Goal: Transaction & Acquisition: Purchase product/service

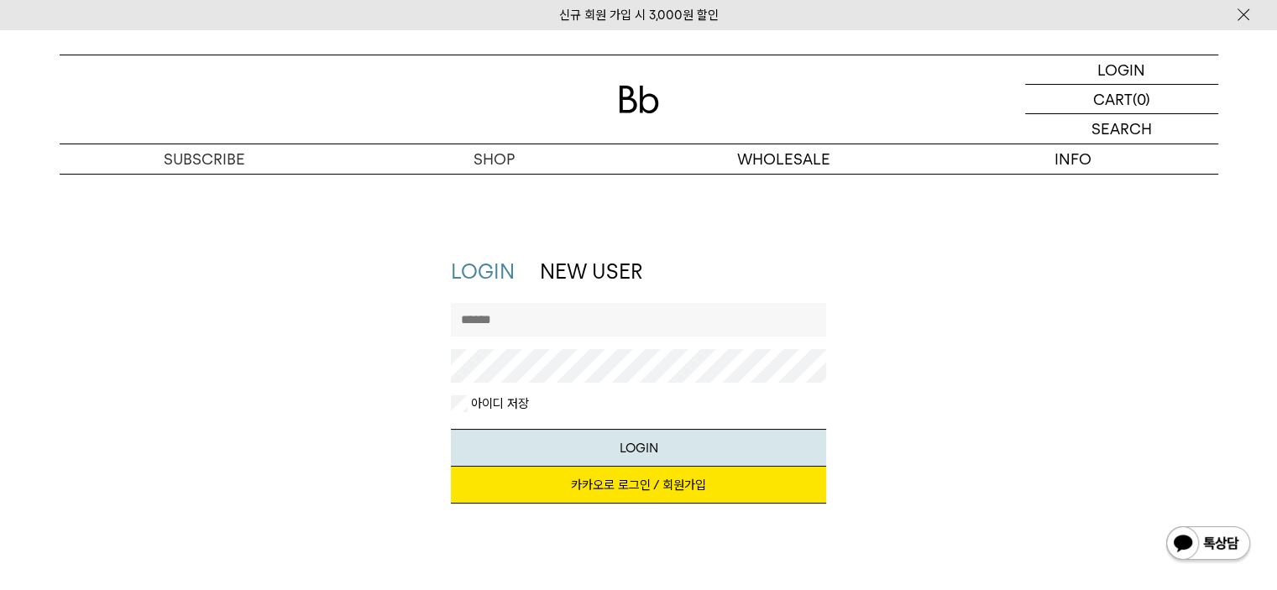
click at [529, 317] on input "text" at bounding box center [638, 320] width 375 height 34
click at [1124, 66] on p "로그인" at bounding box center [1122, 69] width 40 height 29
click at [608, 486] on link "카카오로 로그인 / 회원가입" at bounding box center [638, 485] width 375 height 37
click at [586, 317] on input "text" at bounding box center [638, 320] width 375 height 34
drag, startPoint x: 1095, startPoint y: 435, endPoint x: 1021, endPoint y: 432, distance: 73.9
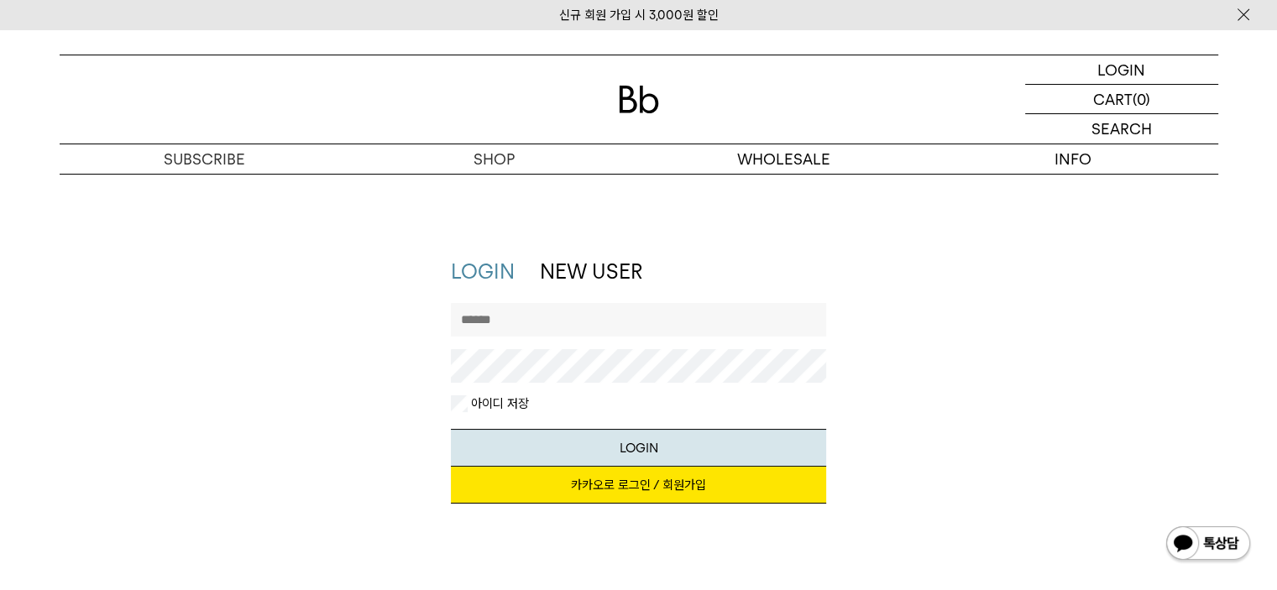
click at [1095, 435] on div "LOGIN NEW USER 지금 가입하시면 3,000원 쿠폰과 매월 회원 전용 커피 혜택을 드려요. 카카오로 로그인 / 회원가입 아이디로 로그…" at bounding box center [639, 389] width 1176 height 263
click at [589, 453] on button "LOGIN" at bounding box center [638, 448] width 375 height 38
click at [578, 325] on input "text" at bounding box center [638, 320] width 375 height 34
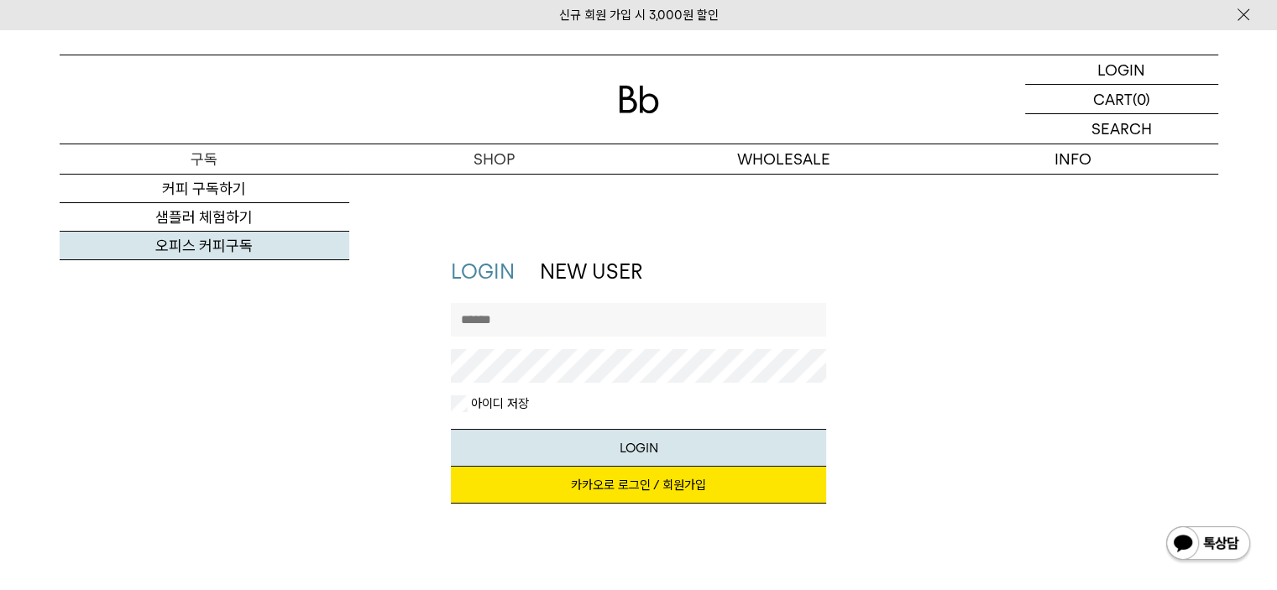
click at [196, 253] on link "오피스 커피구독" at bounding box center [205, 246] width 290 height 29
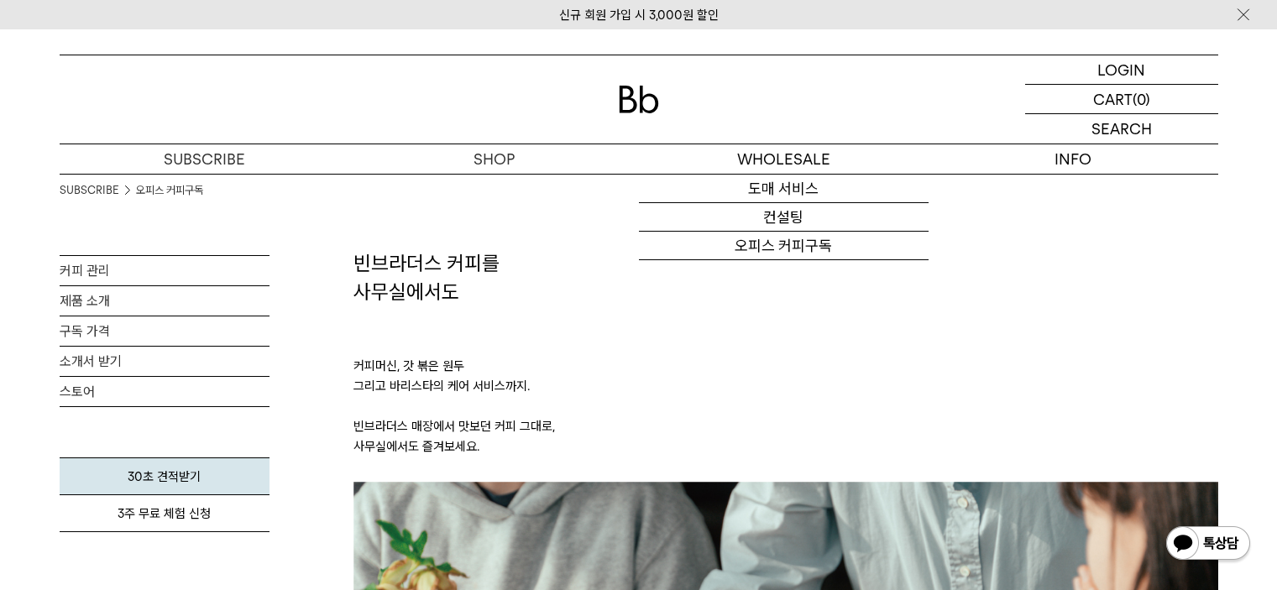
click at [635, 98] on img at bounding box center [639, 100] width 40 height 28
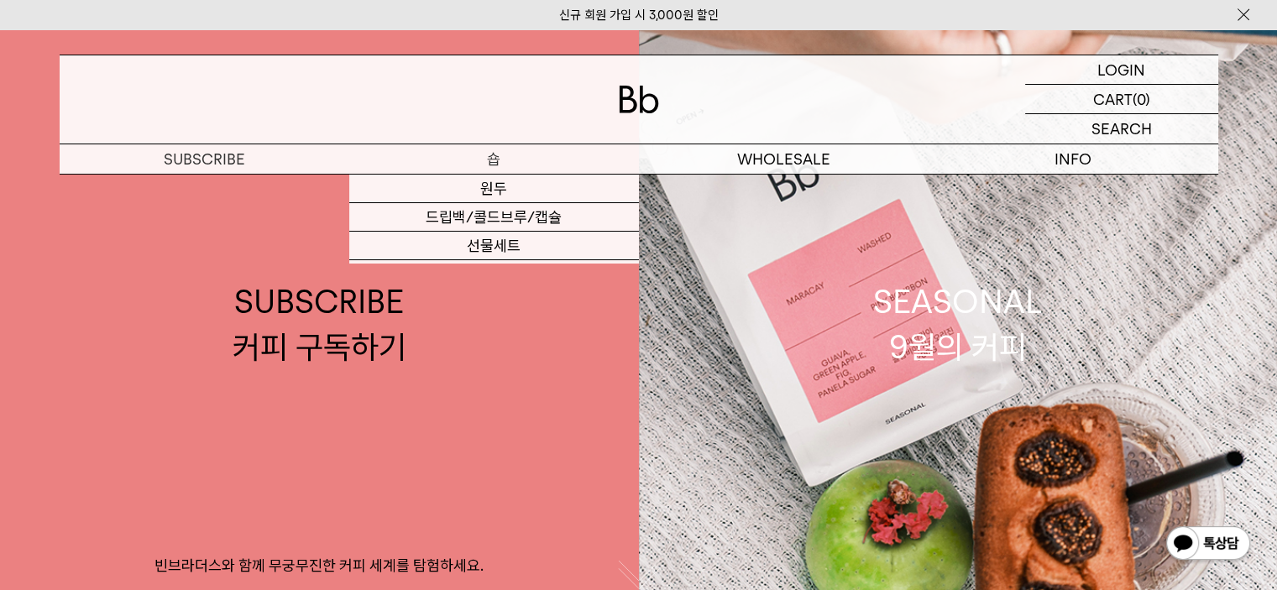
click at [496, 155] on p "숍" at bounding box center [494, 158] width 290 height 29
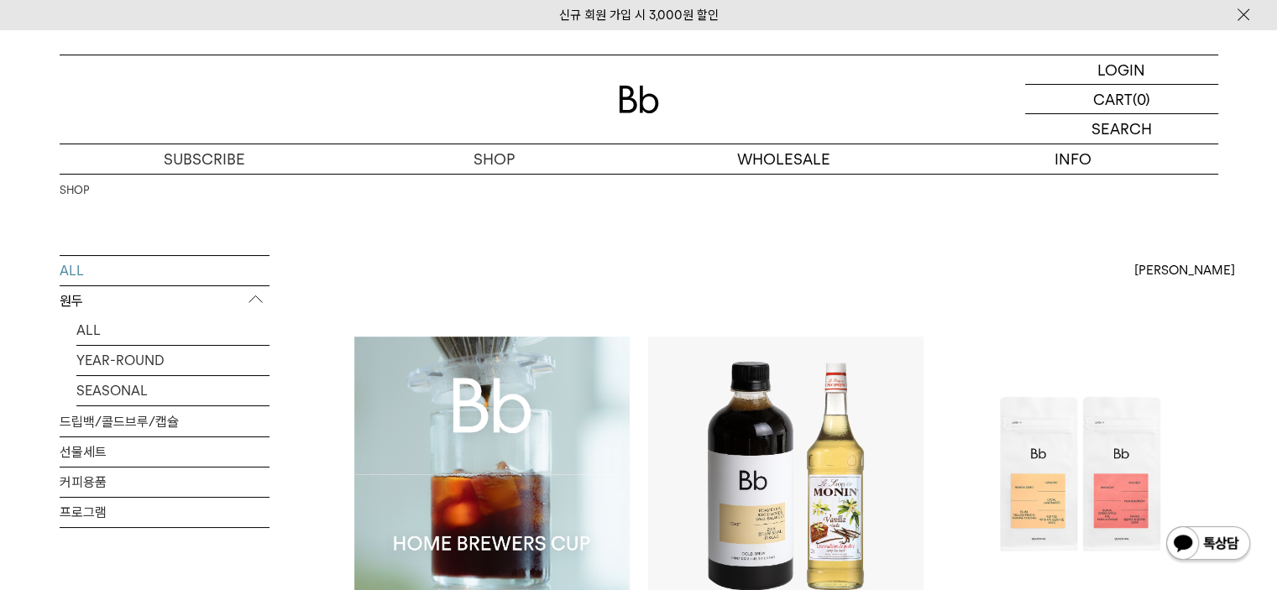
scroll to position [307, 0]
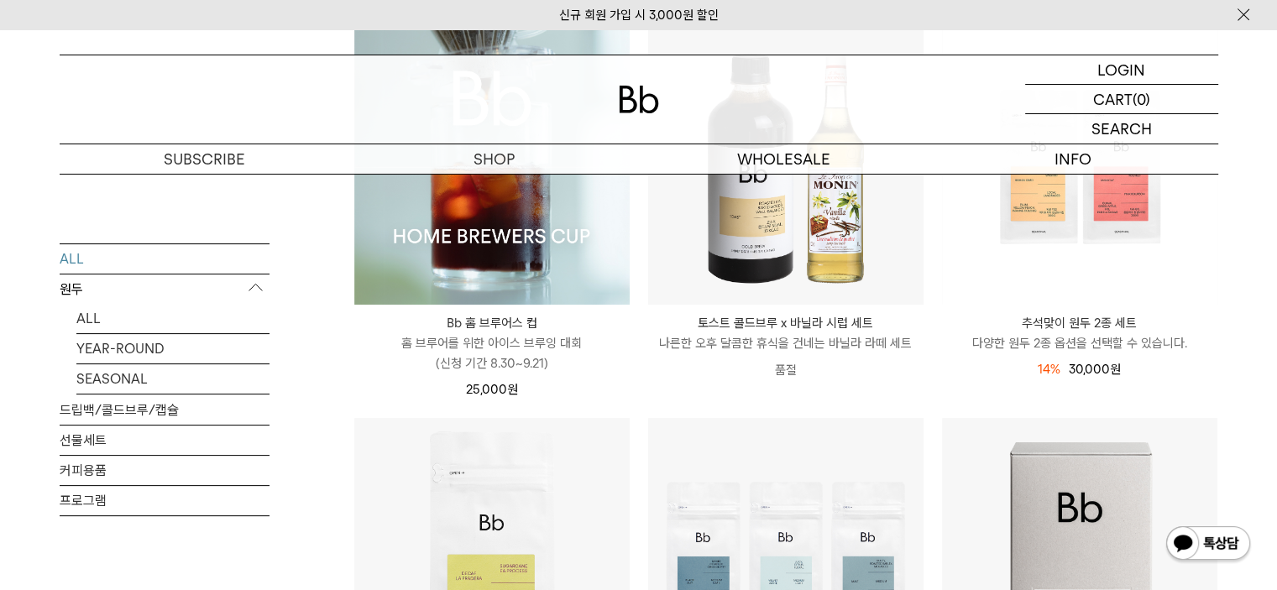
click at [489, 331] on p "Bb 홈 브루어스 컵" at bounding box center [491, 323] width 275 height 20
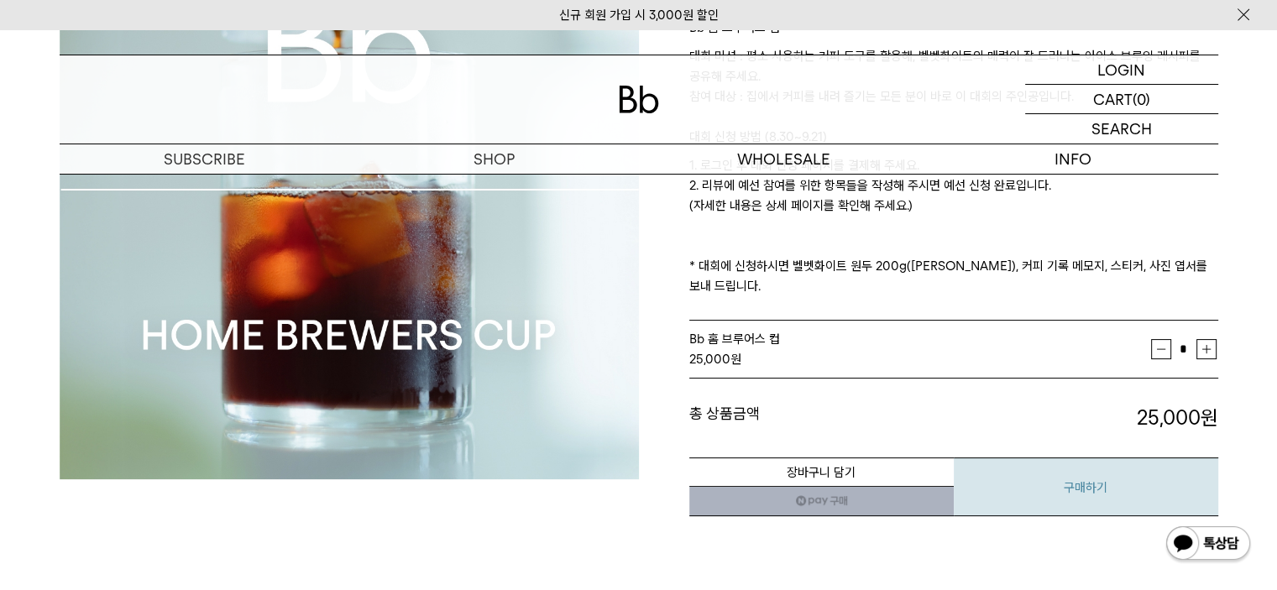
click at [1062, 458] on button "구매하기" at bounding box center [1086, 487] width 265 height 59
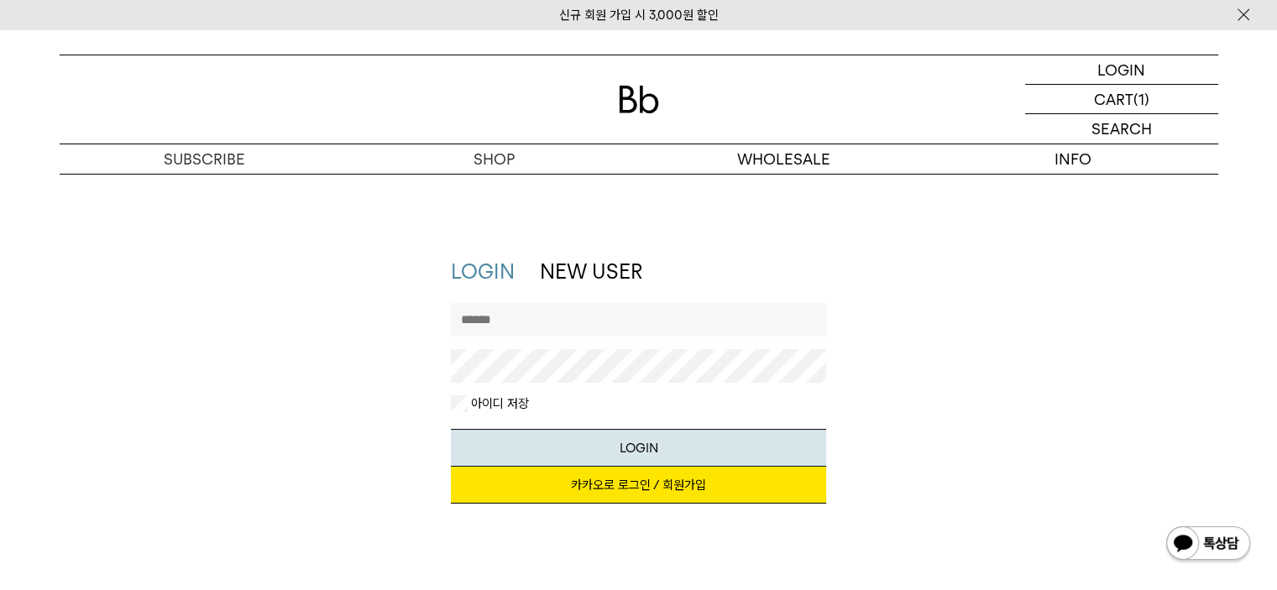
click at [638, 481] on link "카카오로 로그인 / 회원가입" at bounding box center [638, 485] width 375 height 37
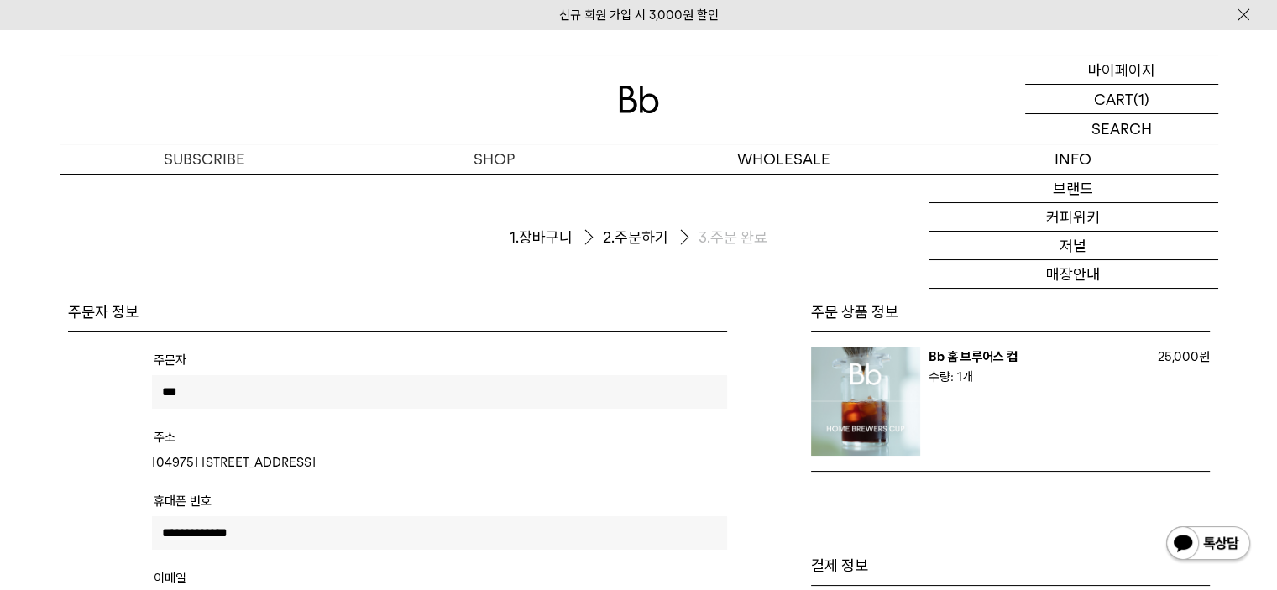
click at [1133, 72] on p "마이페이지" at bounding box center [1121, 69] width 67 height 29
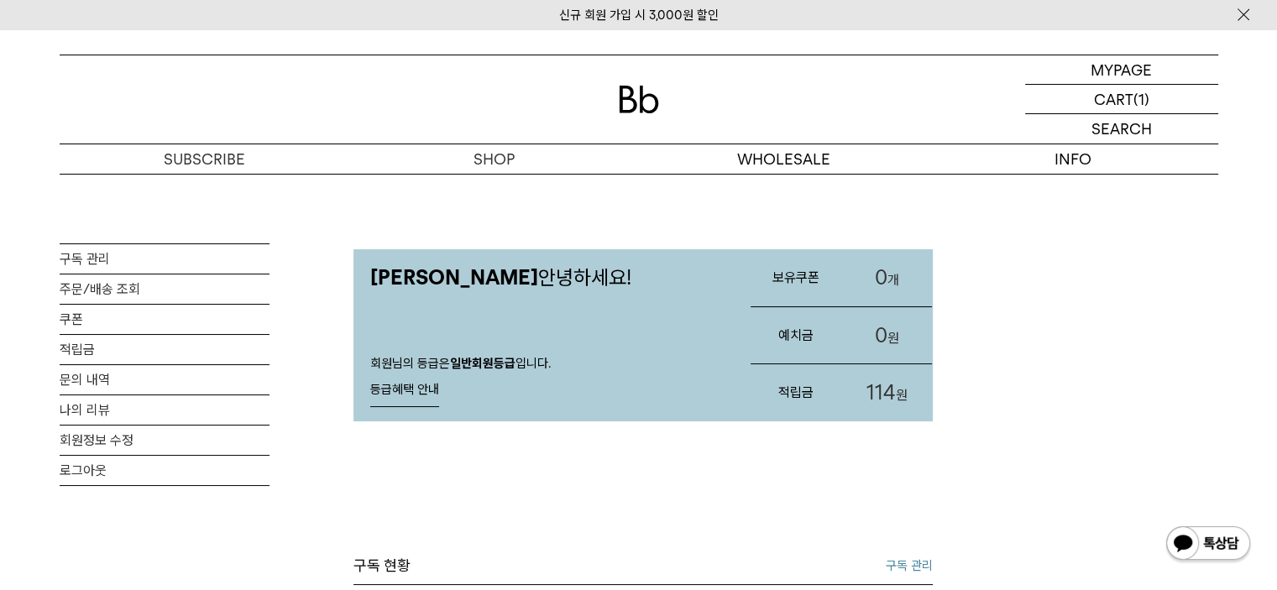
scroll to position [307, 0]
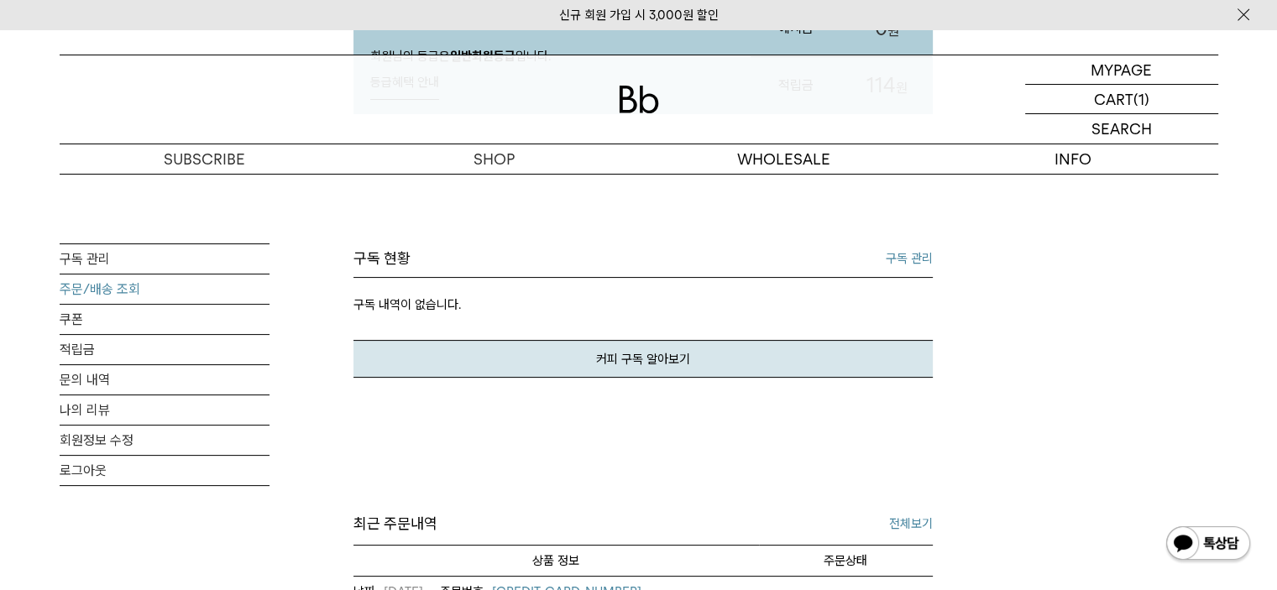
click at [111, 287] on link "주문/배송 조회" at bounding box center [165, 289] width 210 height 29
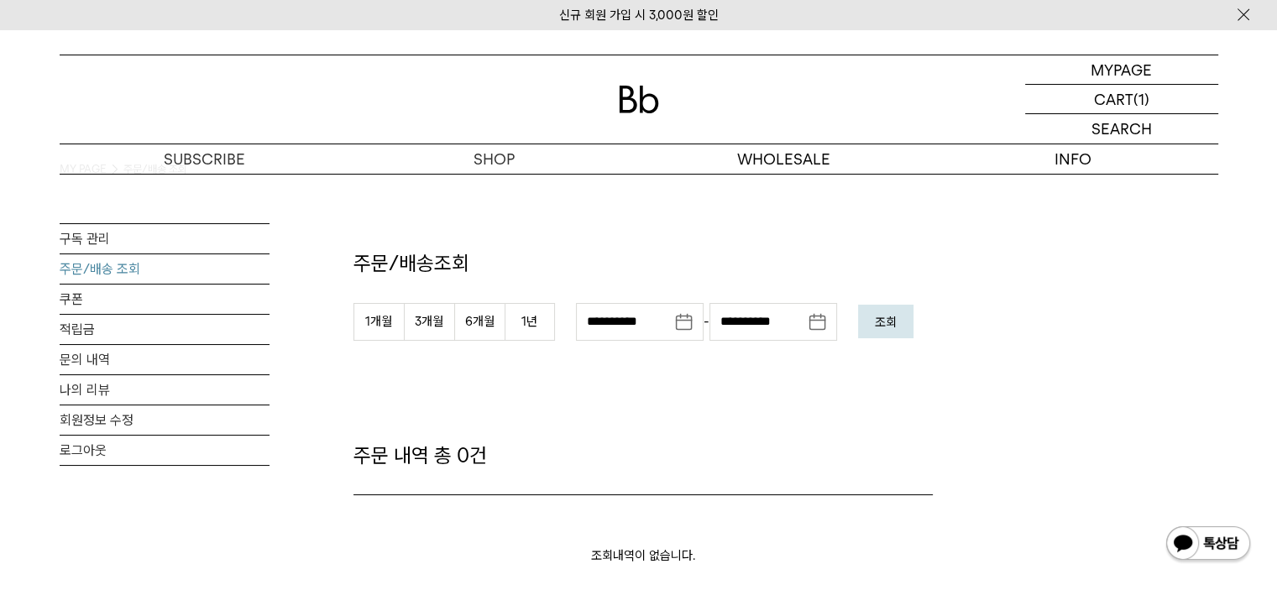
click at [123, 270] on link "주문/배송 조회" at bounding box center [165, 268] width 210 height 29
click at [431, 324] on button "3개월" at bounding box center [429, 322] width 50 height 38
type input "**********"
click at [897, 325] on em "조회" at bounding box center [886, 322] width 22 height 15
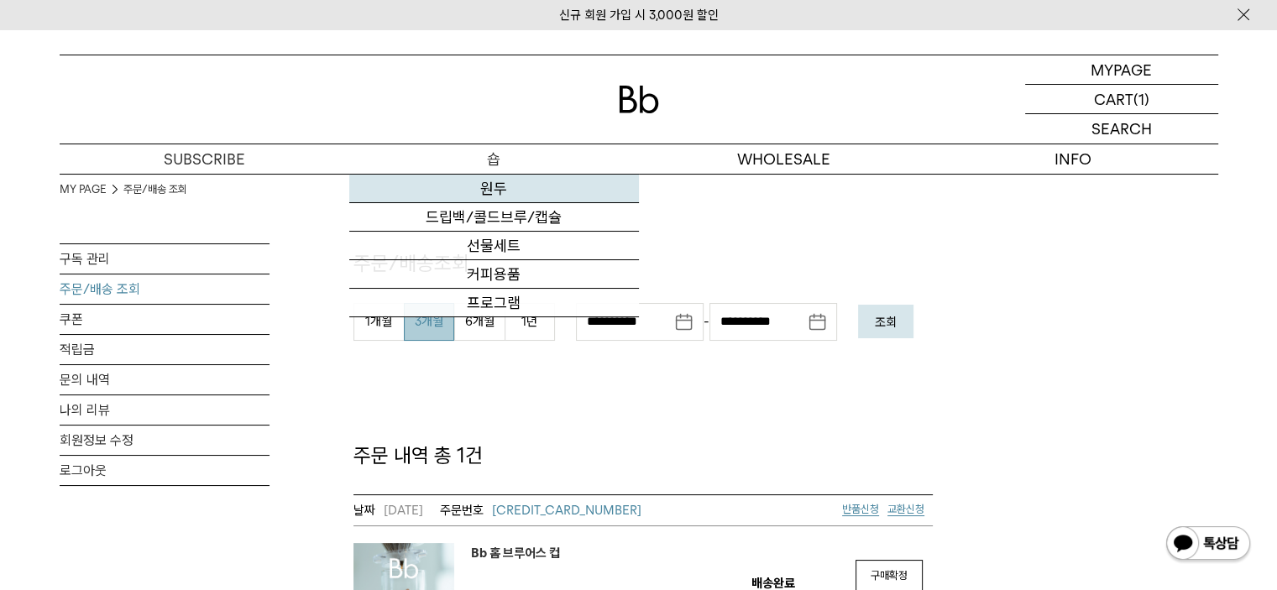
click at [494, 194] on link "원두" at bounding box center [494, 189] width 290 height 29
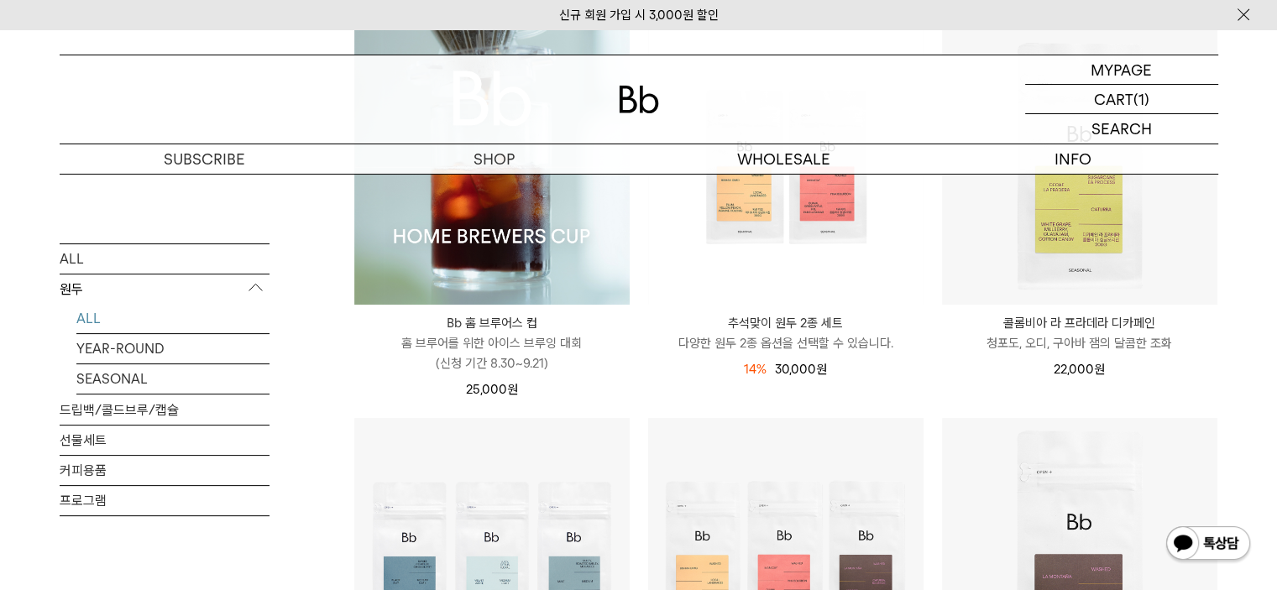
click at [495, 225] on img at bounding box center [491, 166] width 275 height 275
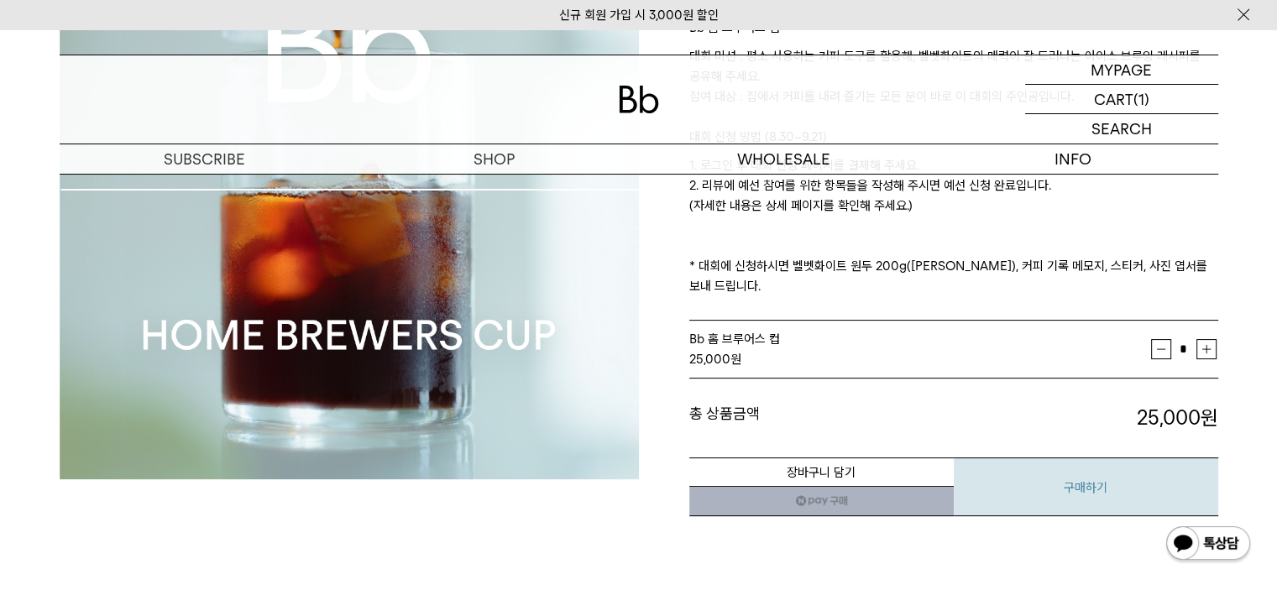
click at [1072, 472] on button "구매하기" at bounding box center [1086, 487] width 265 height 59
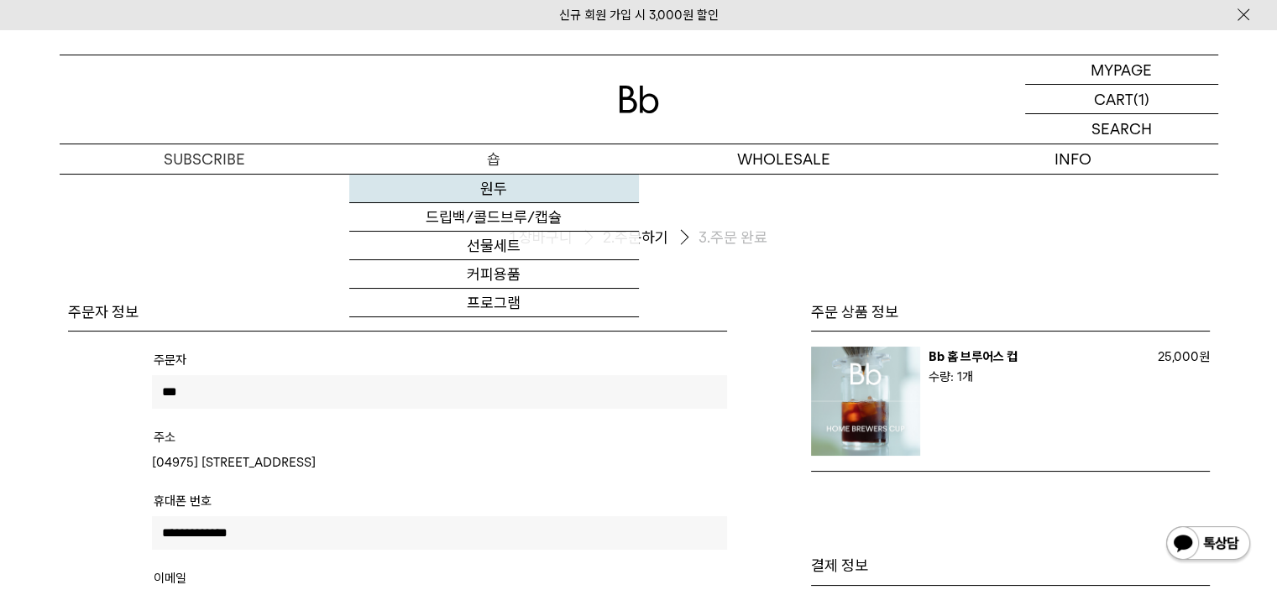
click at [497, 188] on link "원두" at bounding box center [494, 189] width 290 height 29
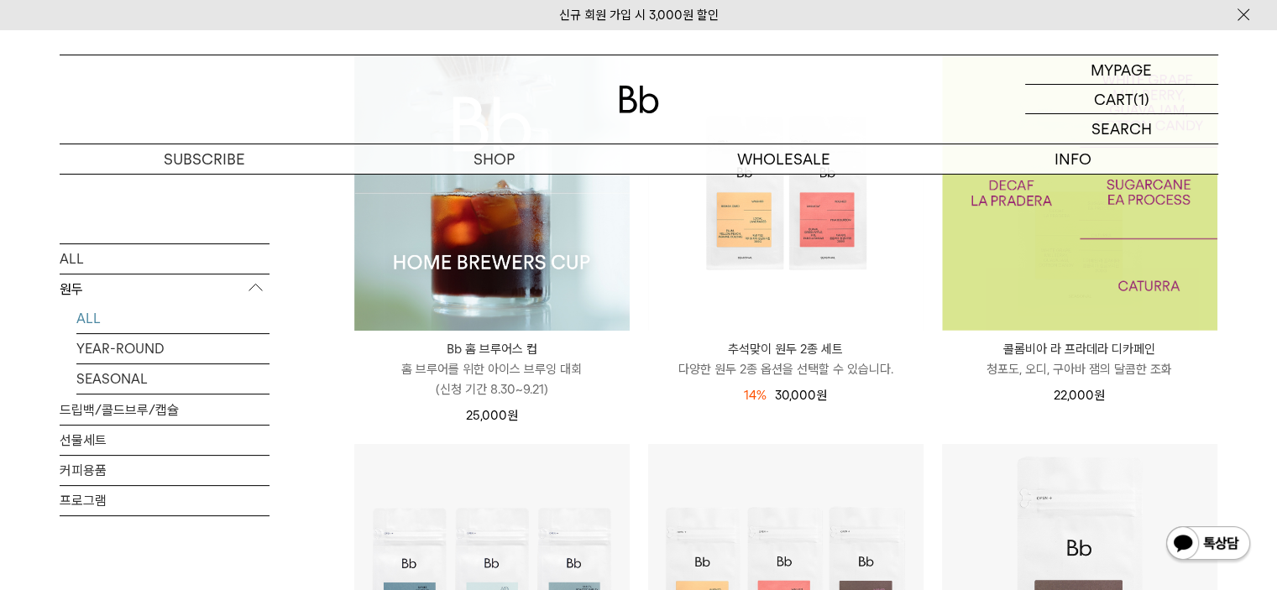
scroll to position [307, 0]
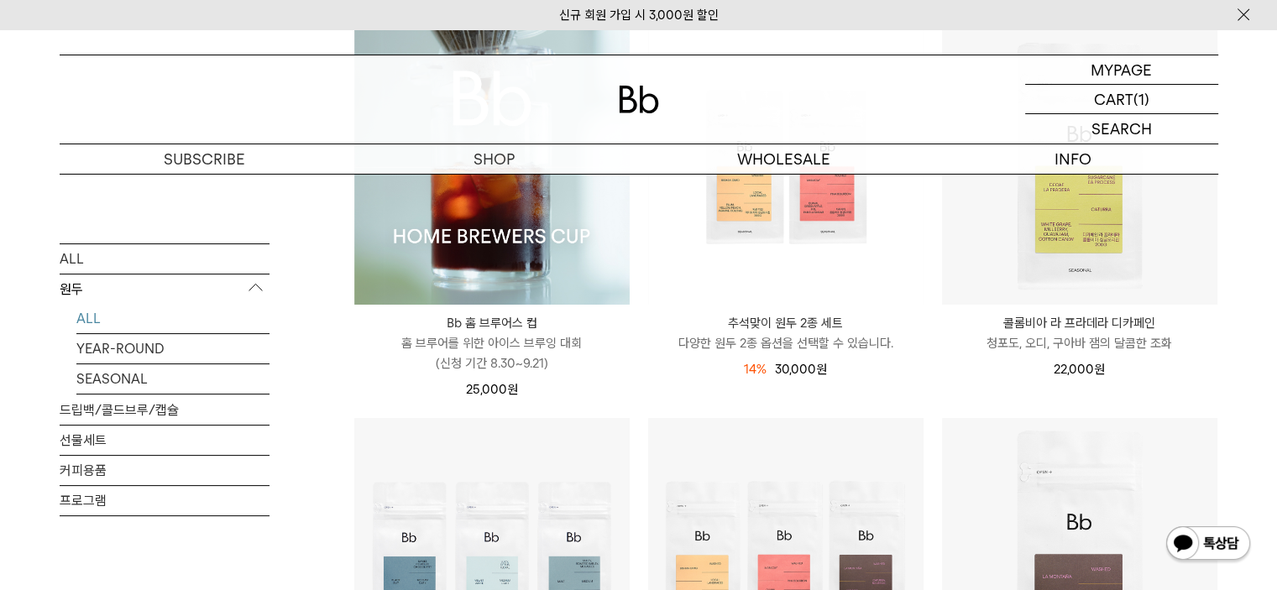
click at [636, 399] on li "Bb 홈 브루어스 컵 Bb HOME BREWERS CUP 홈 브루어를 위한 아이스 브루잉 대회 (신청 기간 8.30~9.21) 25,000 원" at bounding box center [492, 223] width 294 height 389
click at [1140, 97] on p "(1)" at bounding box center [1148, 99] width 16 height 29
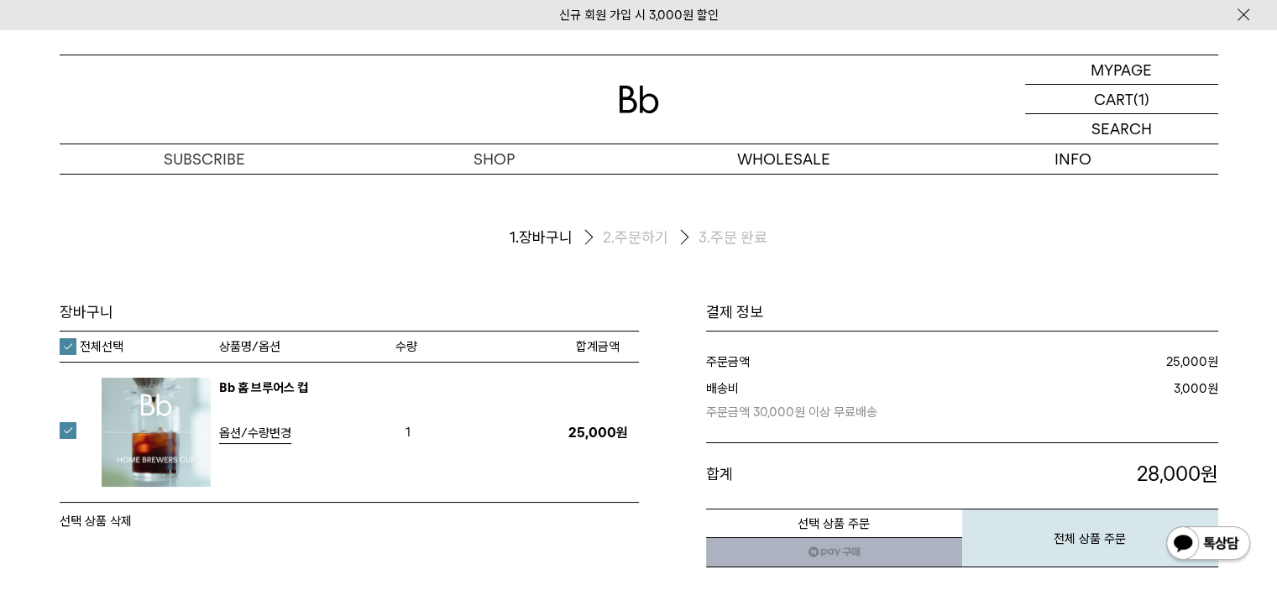
click at [404, 428] on span "1" at bounding box center [408, 432] width 25 height 25
click at [410, 430] on span "1" at bounding box center [408, 432] width 25 height 25
click at [396, 428] on span "1" at bounding box center [408, 432] width 25 height 25
click at [252, 435] on span "옵션/수량변경" at bounding box center [255, 433] width 72 height 15
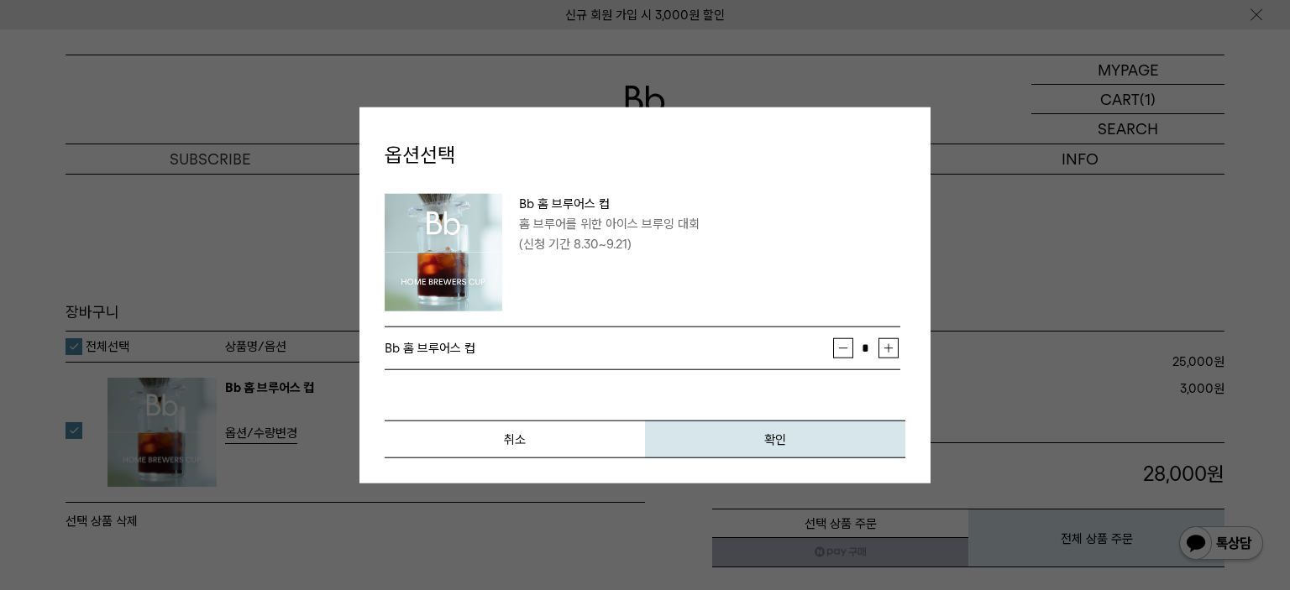
click at [890, 347] on button "증가" at bounding box center [888, 348] width 20 height 20
type input "*"
click at [783, 429] on button "확인" at bounding box center [775, 440] width 260 height 38
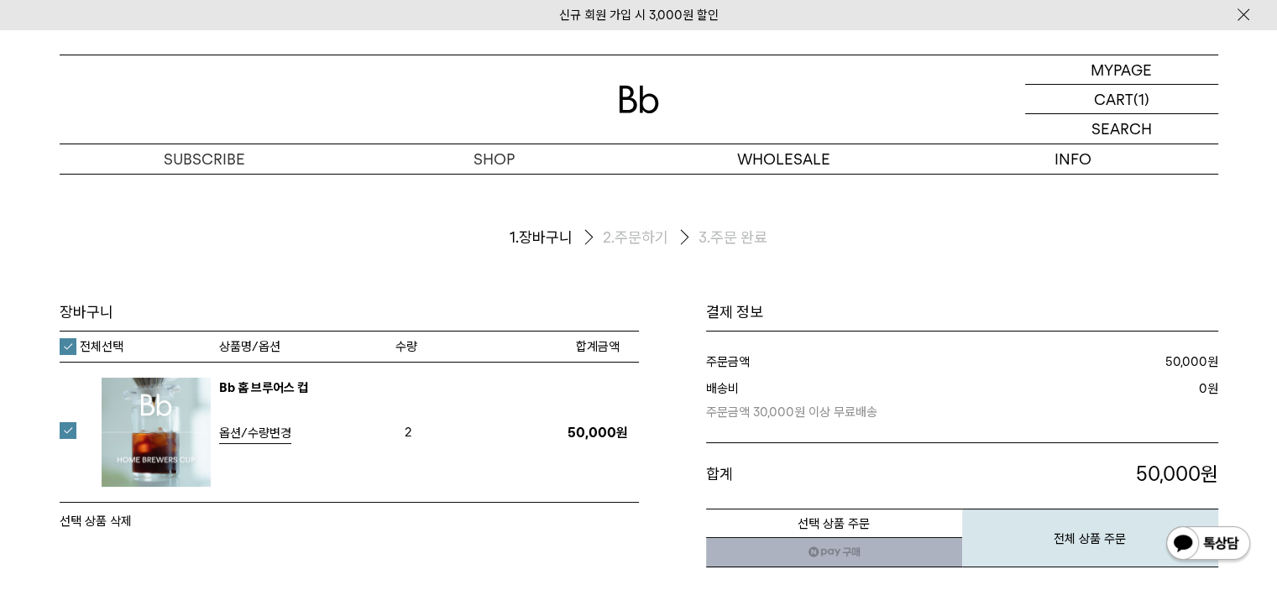
click at [825, 285] on ol "1. 장바구니 2. 주문하기 3. 주문 완료" at bounding box center [639, 238] width 1159 height 128
click at [876, 291] on ol "1. 장바구니 2. 주문하기 3. 주문 완료" at bounding box center [639, 238] width 1159 height 128
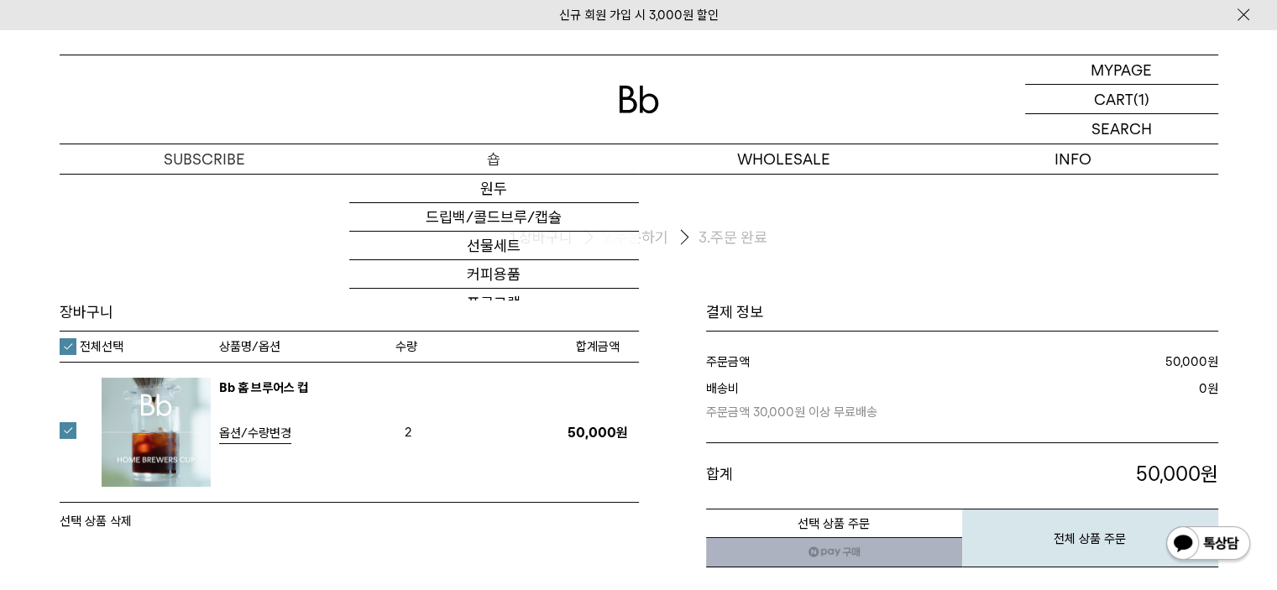
click at [481, 160] on p "숍" at bounding box center [494, 158] width 290 height 29
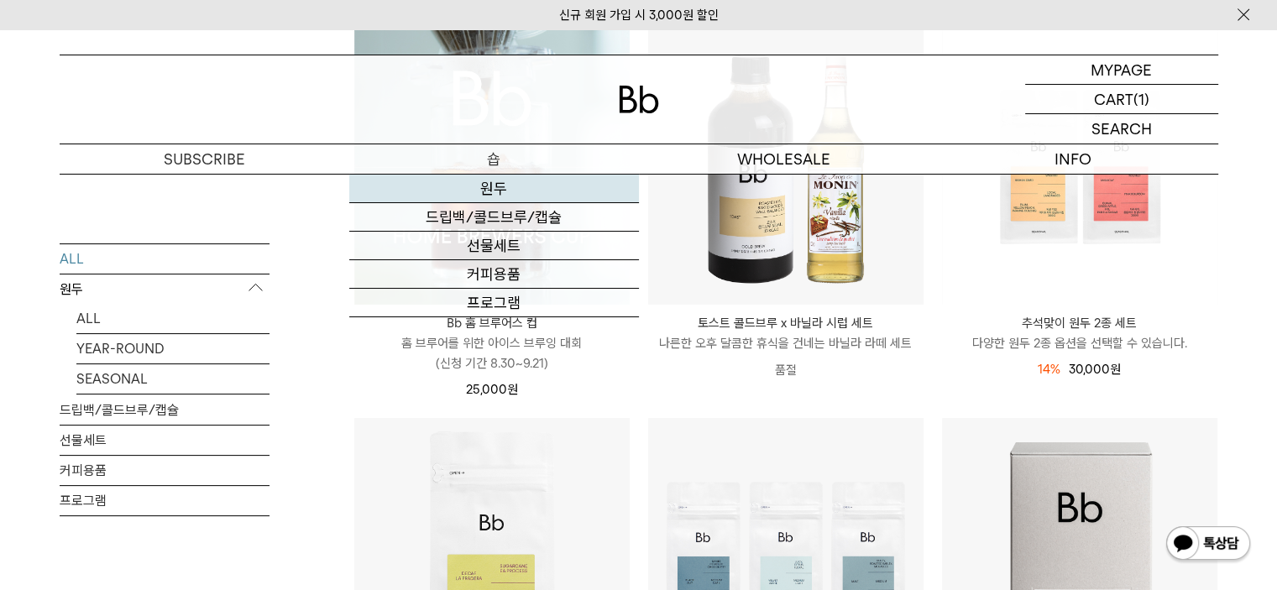
click at [497, 187] on link "원두" at bounding box center [494, 189] width 290 height 29
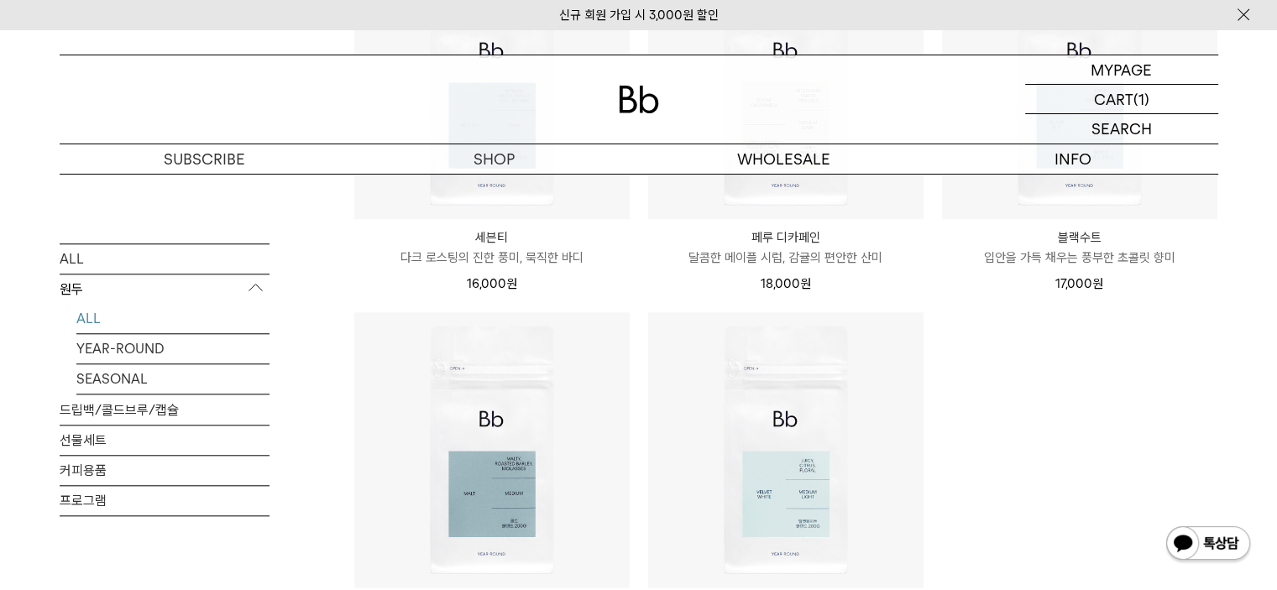
scroll to position [1231, 0]
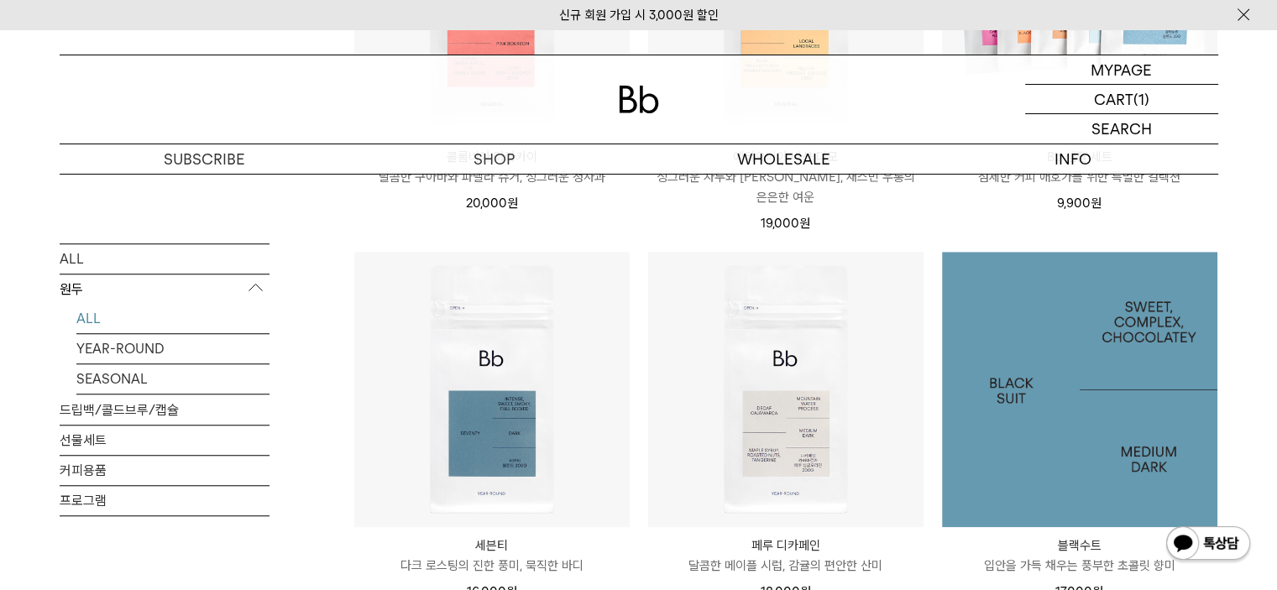
click at [1035, 422] on img at bounding box center [1079, 389] width 275 height 275
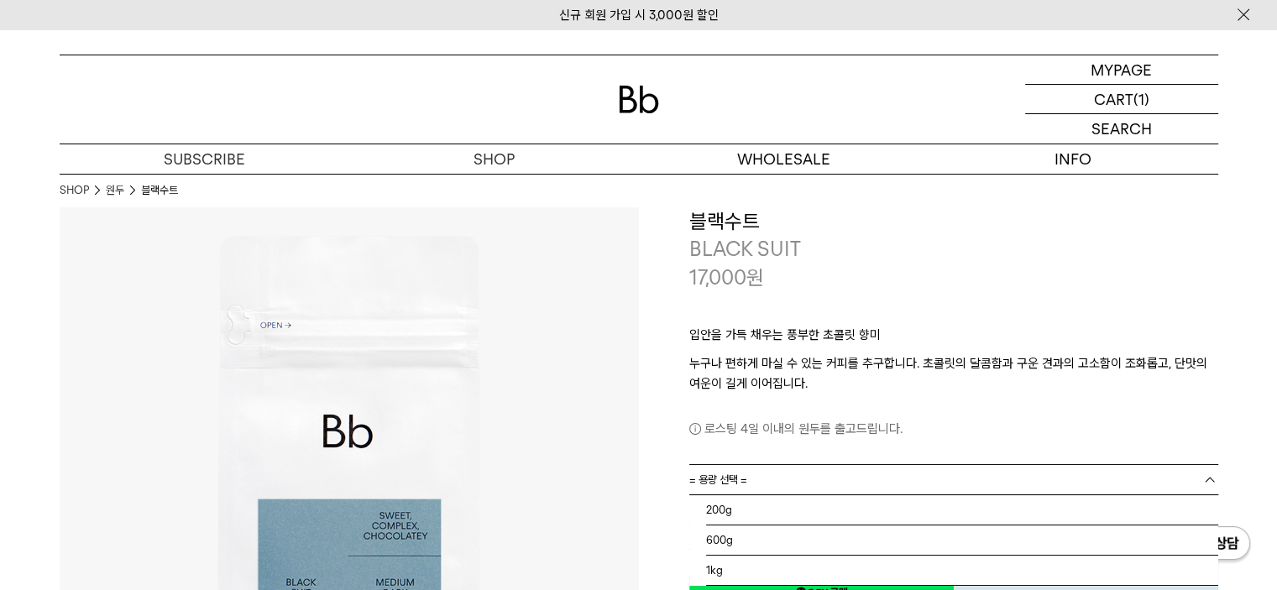
click at [881, 474] on link "= 용량 선택 =" at bounding box center [953, 479] width 529 height 29
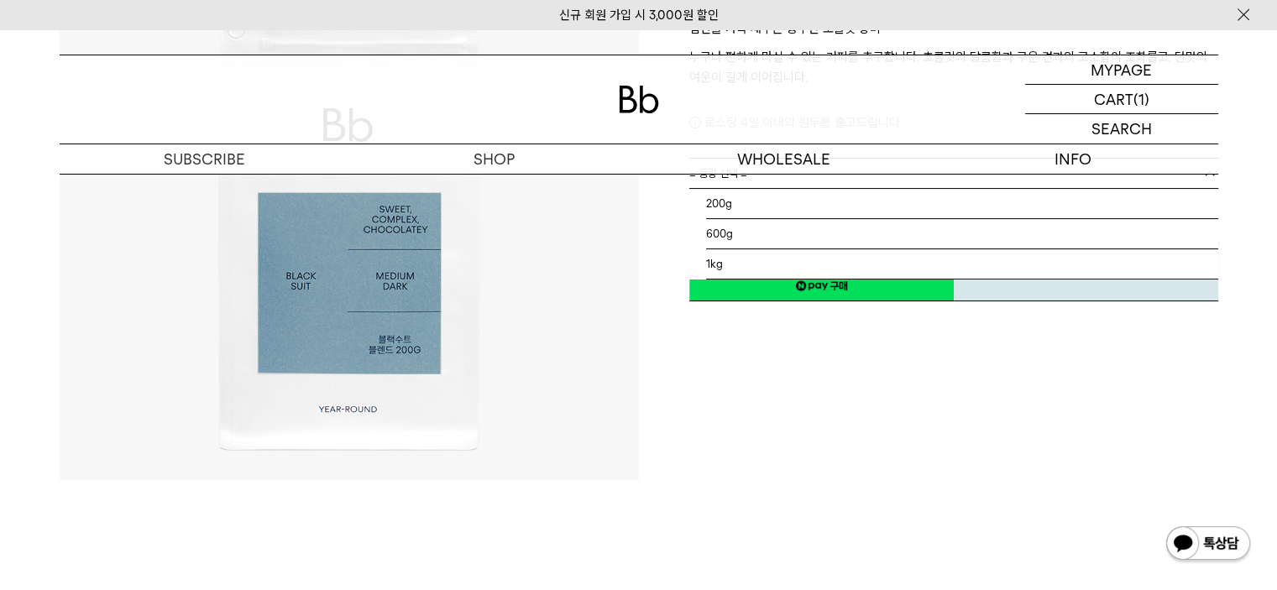
scroll to position [307, 0]
click at [635, 98] on img at bounding box center [639, 100] width 40 height 28
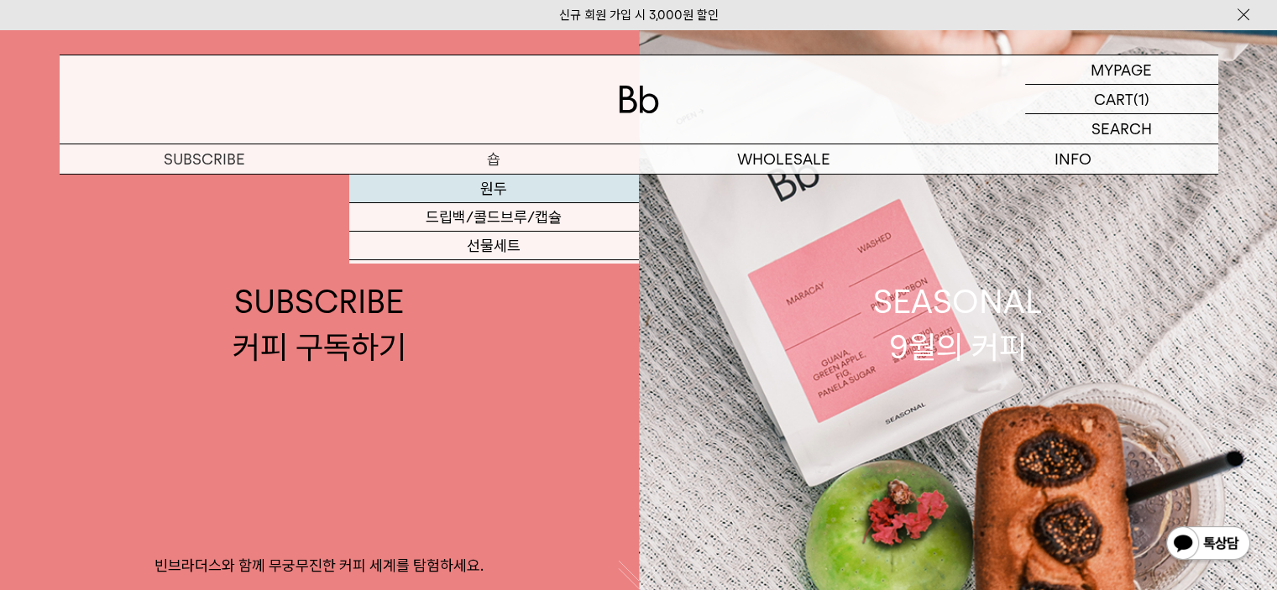
click at [504, 194] on link "SUBSCRIBE 커피 구독하기 빈브라더스와 함께 무궁무진한 커피 세계를 탐험하세요." at bounding box center [319, 324] width 639 height 590
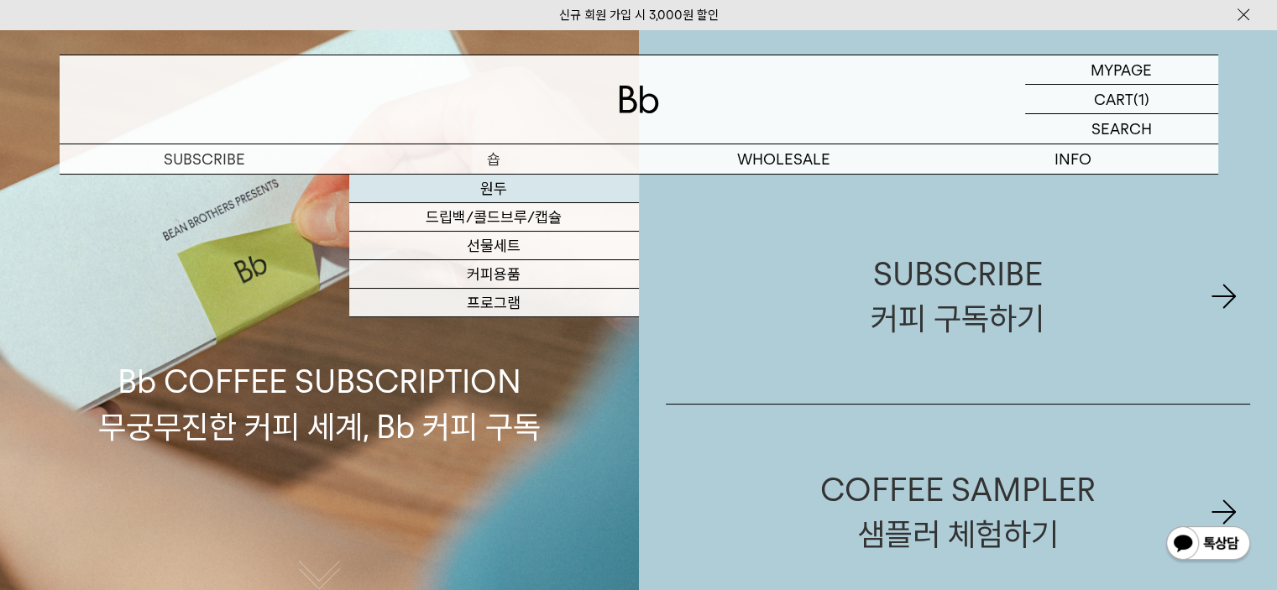
click at [493, 184] on link "원두" at bounding box center [494, 189] width 290 height 29
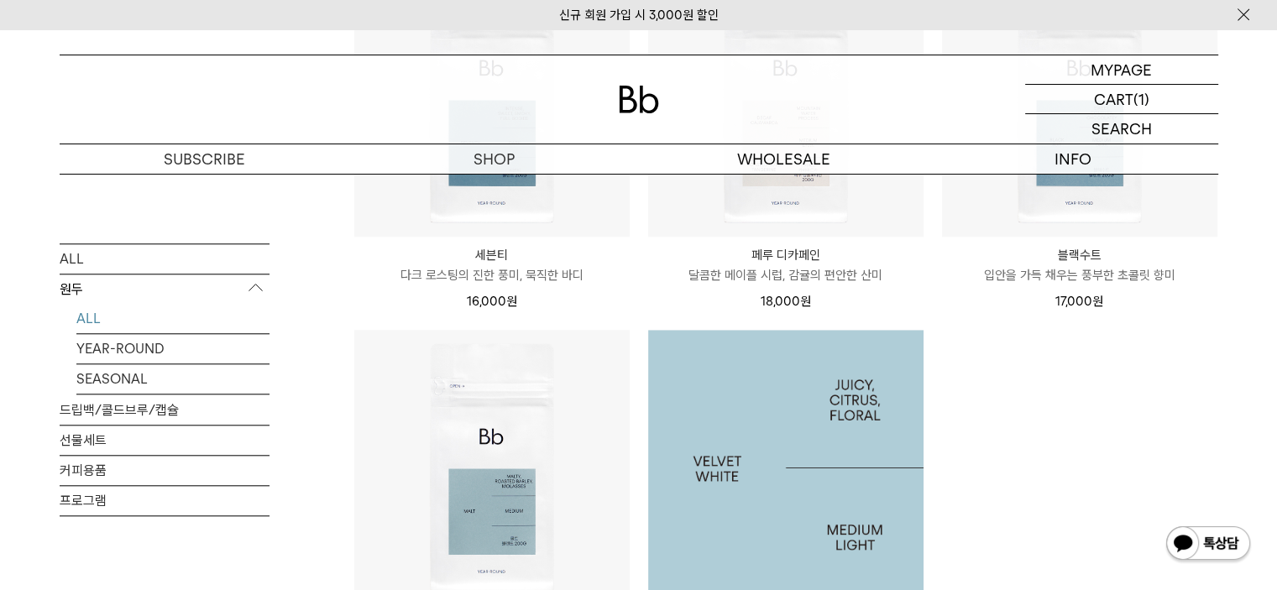
scroll to position [1231, 0]
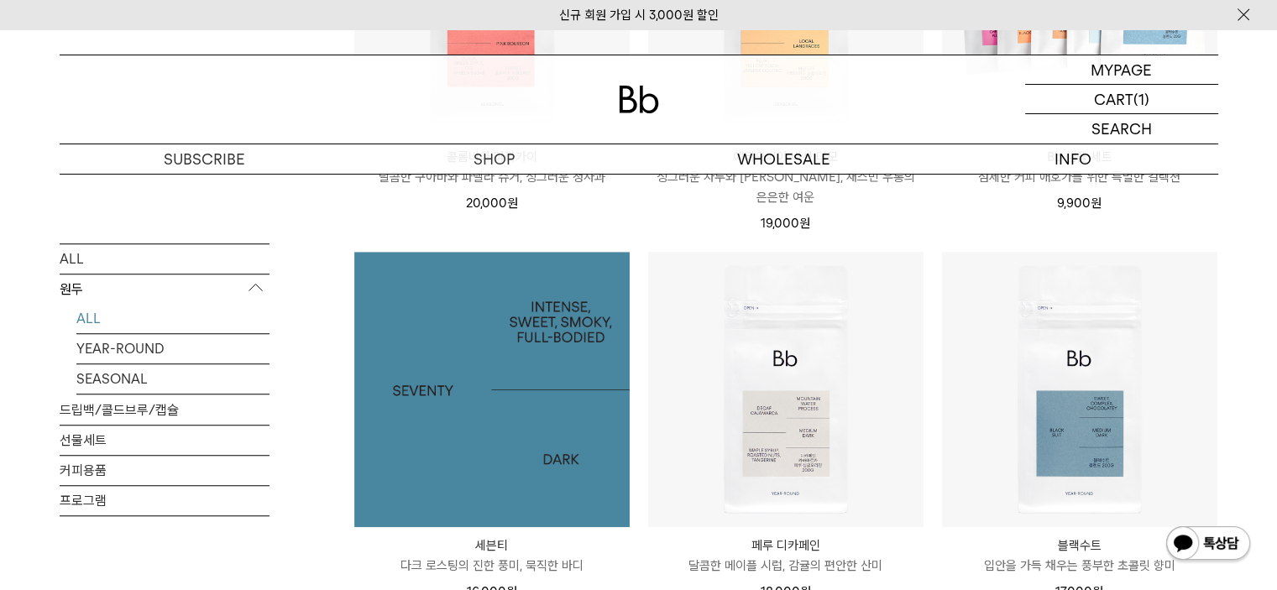
click at [488, 357] on img at bounding box center [491, 389] width 275 height 275
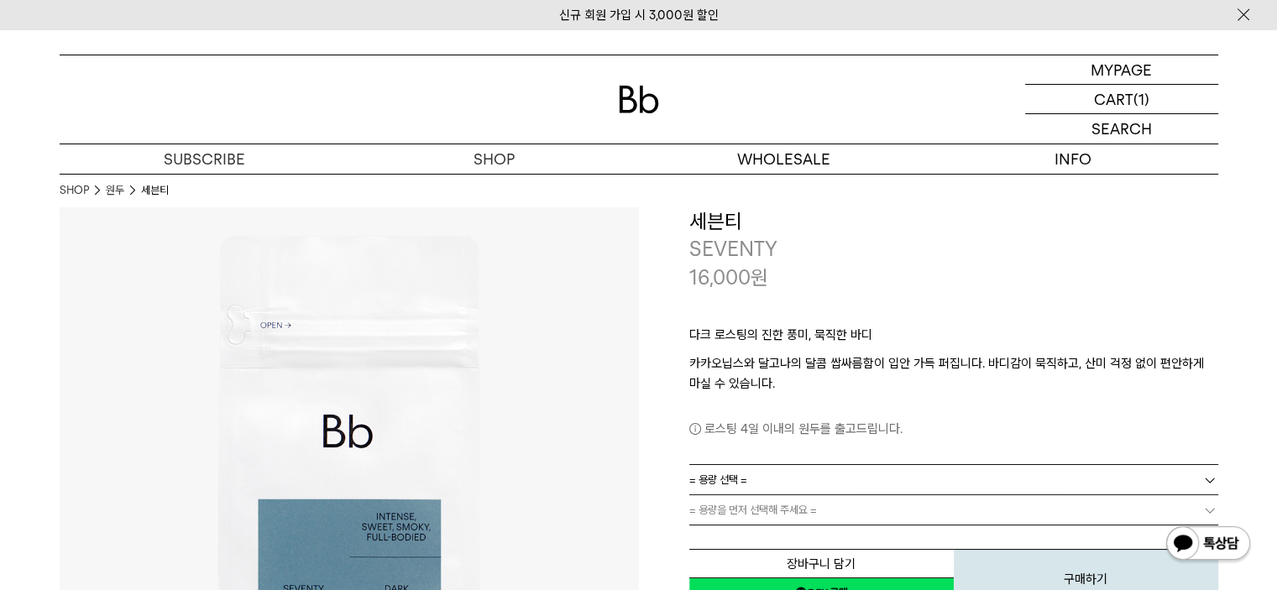
scroll to position [307, 0]
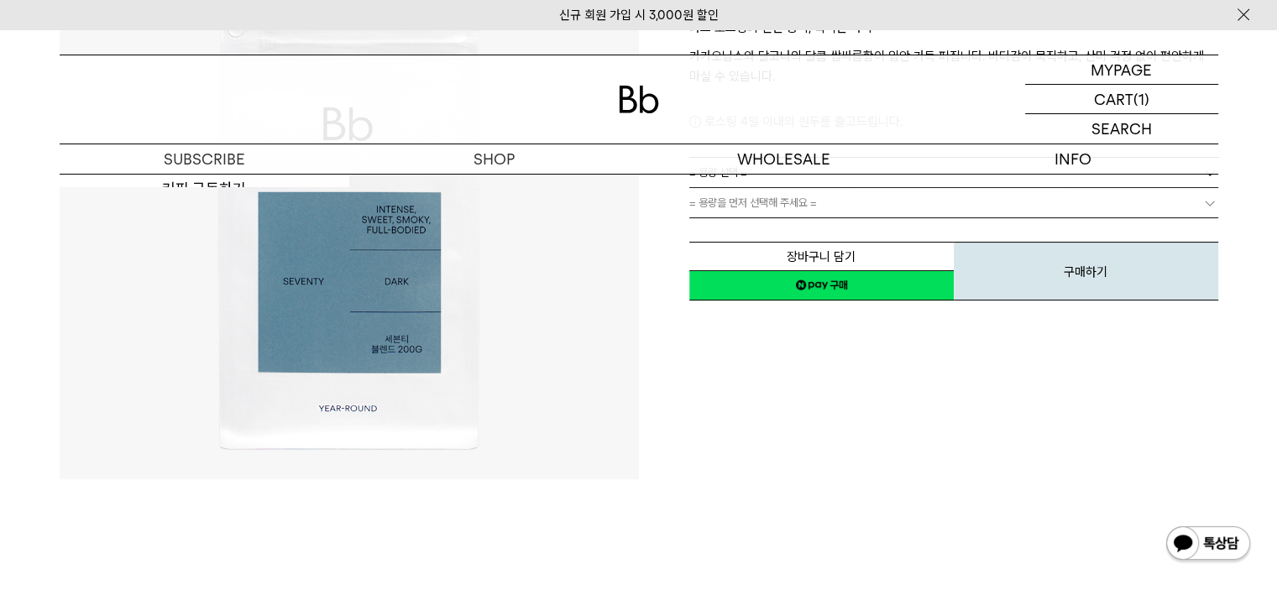
click at [733, 390] on div "**********" at bounding box center [928, 189] width 579 height 579
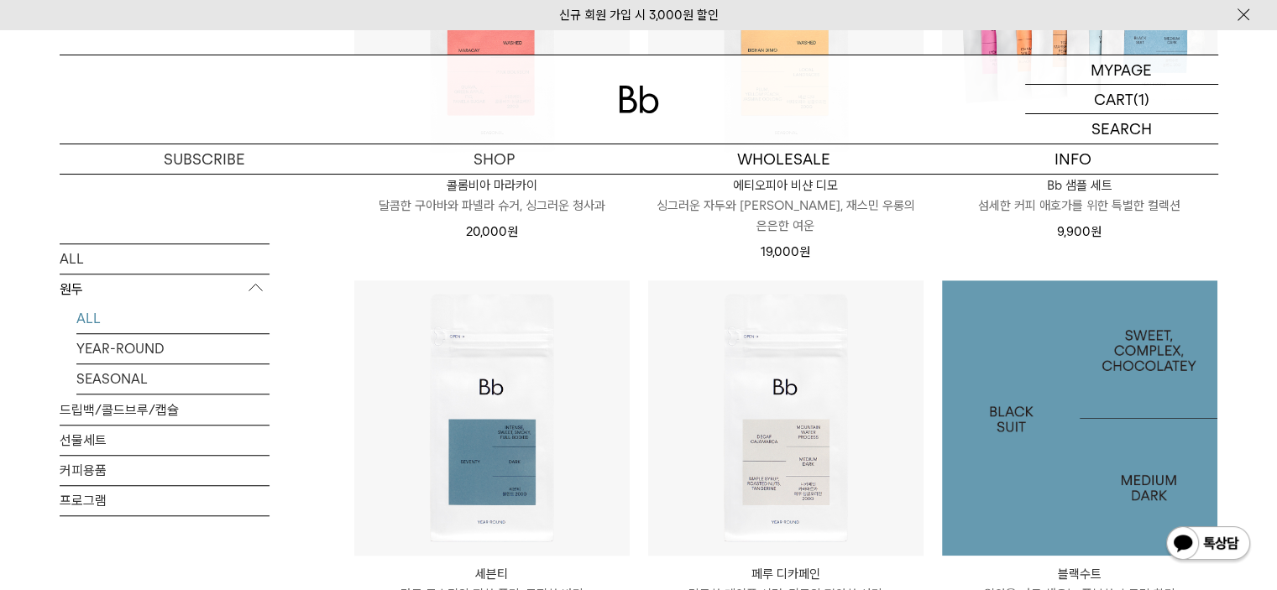
scroll to position [1231, 0]
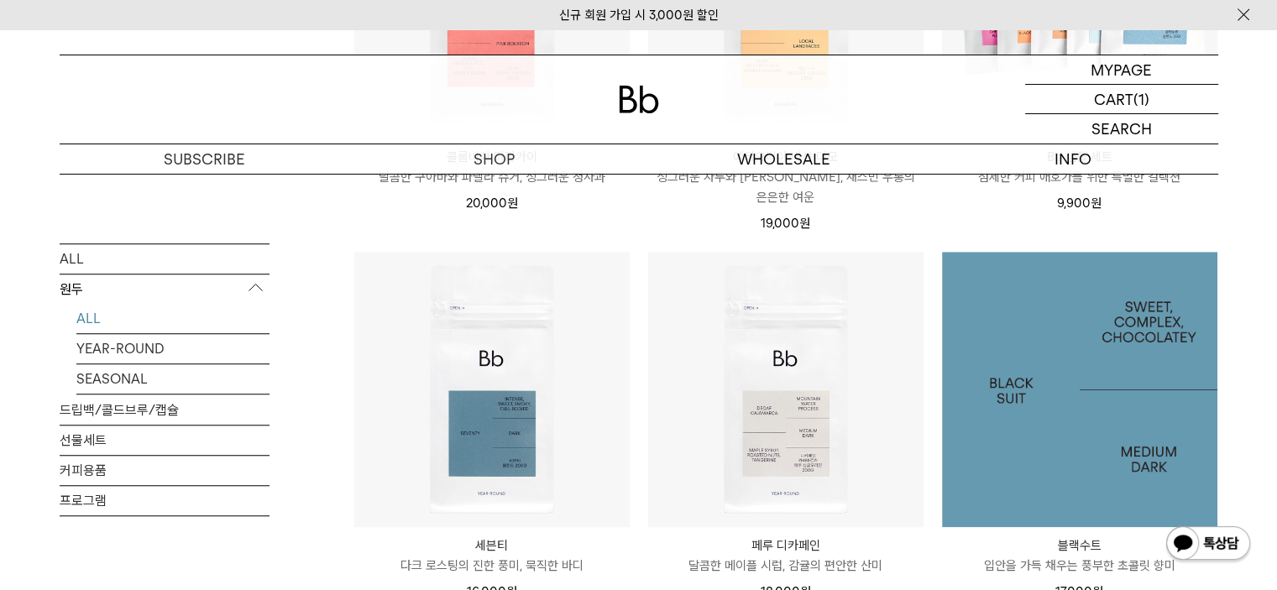
click at [1079, 428] on img at bounding box center [1079, 389] width 275 height 275
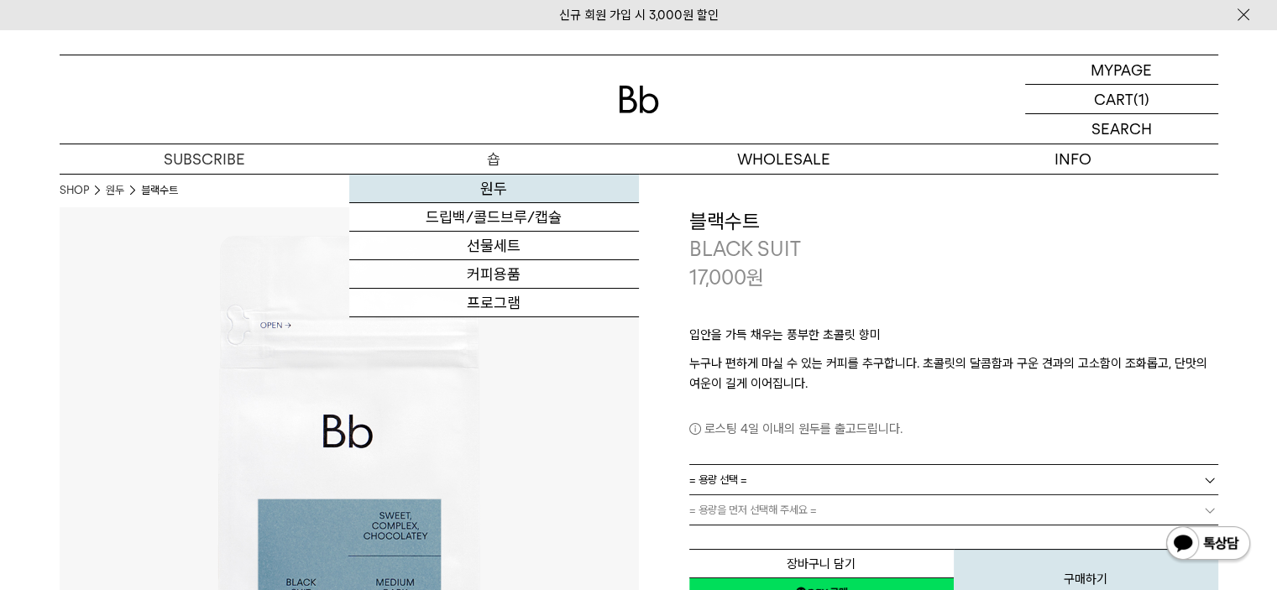
click at [495, 190] on link "원두" at bounding box center [494, 189] width 290 height 29
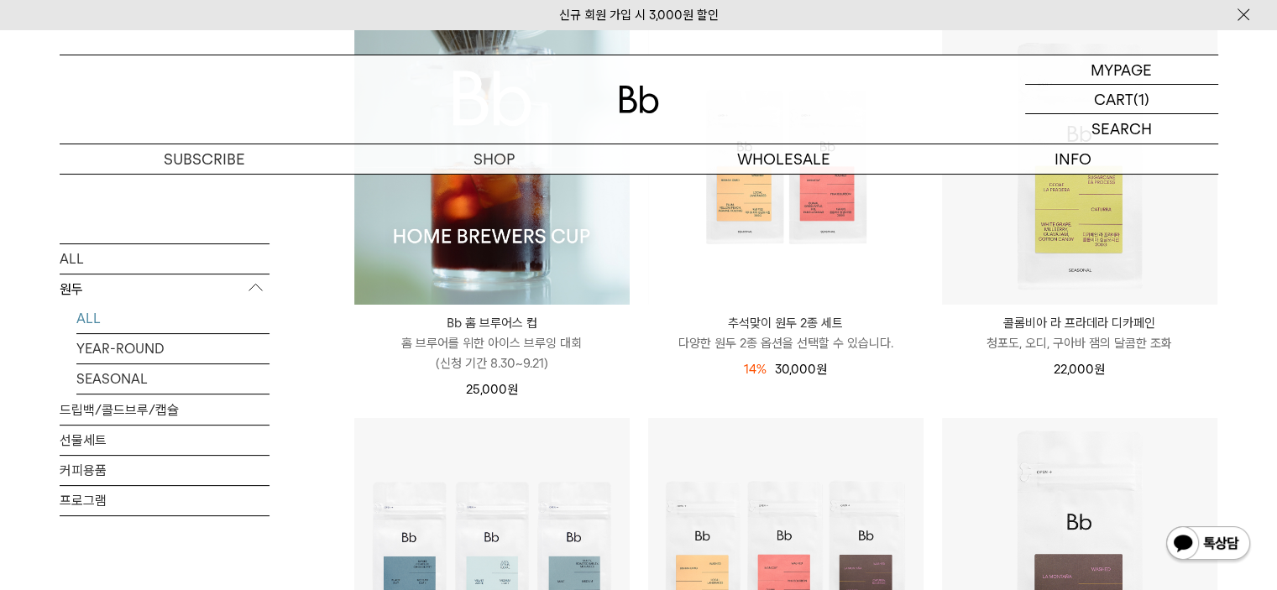
click at [526, 238] on img at bounding box center [491, 166] width 275 height 275
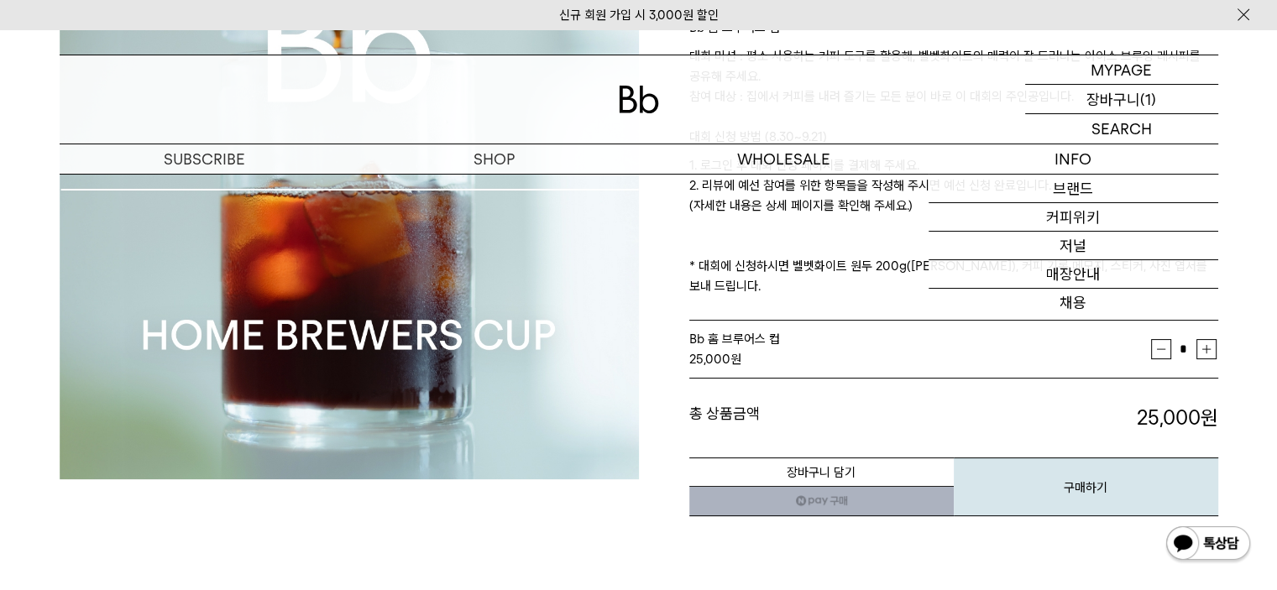
click at [1114, 100] on p "장바구니" at bounding box center [1114, 99] width 54 height 29
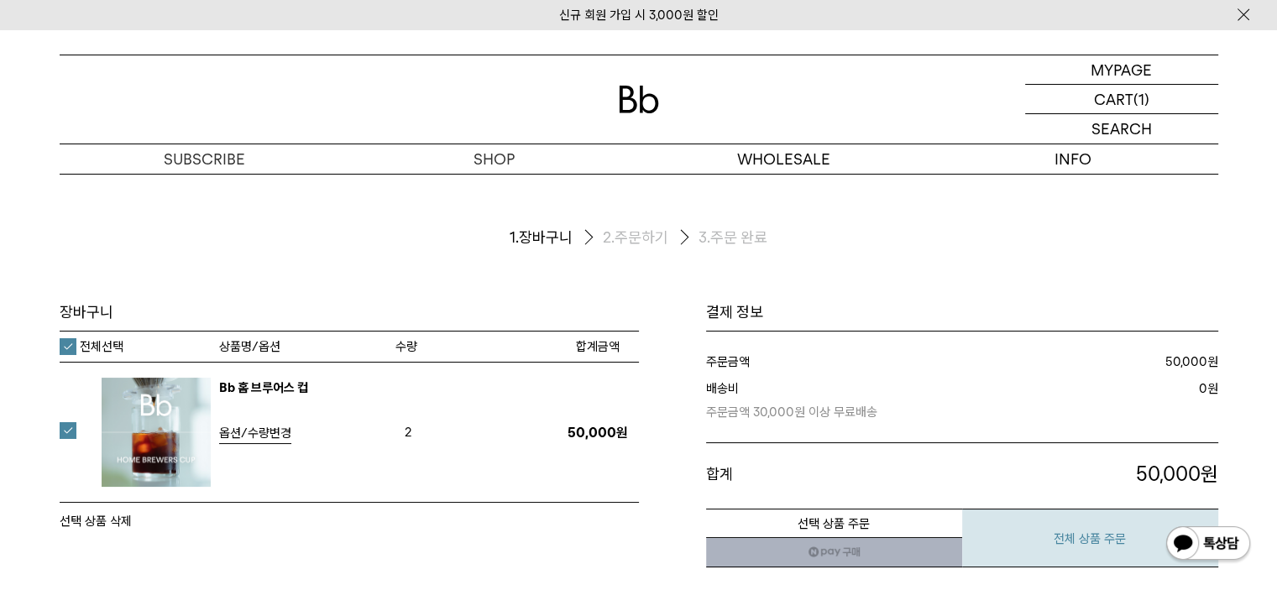
click at [1065, 539] on button "전체 상품 주문" at bounding box center [1090, 538] width 256 height 59
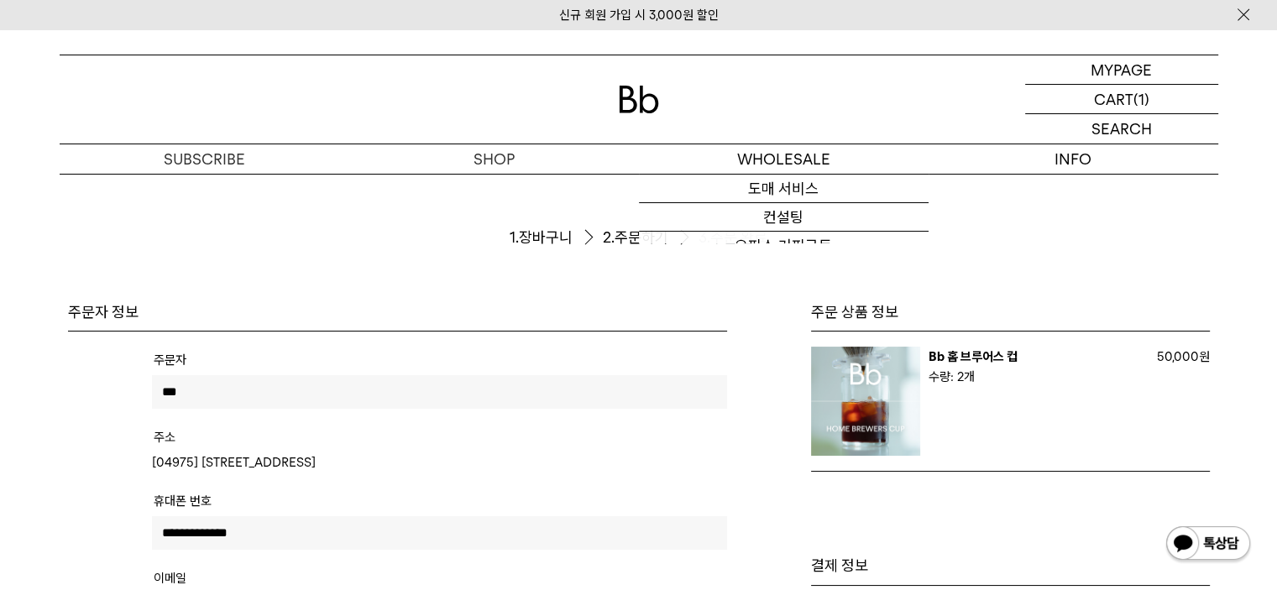
click at [642, 95] on img at bounding box center [639, 100] width 40 height 28
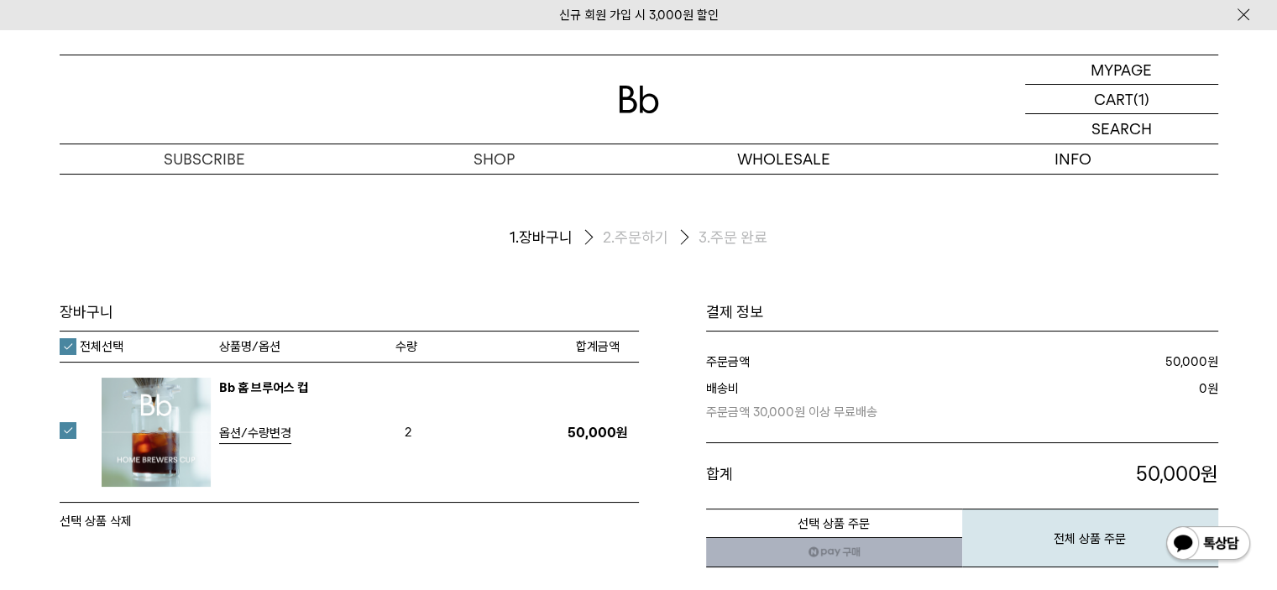
click at [858, 550] on link "네이버페이 구매하기" at bounding box center [834, 552] width 256 height 30
click at [1035, 537] on button "전체 상품 주문" at bounding box center [1090, 538] width 256 height 59
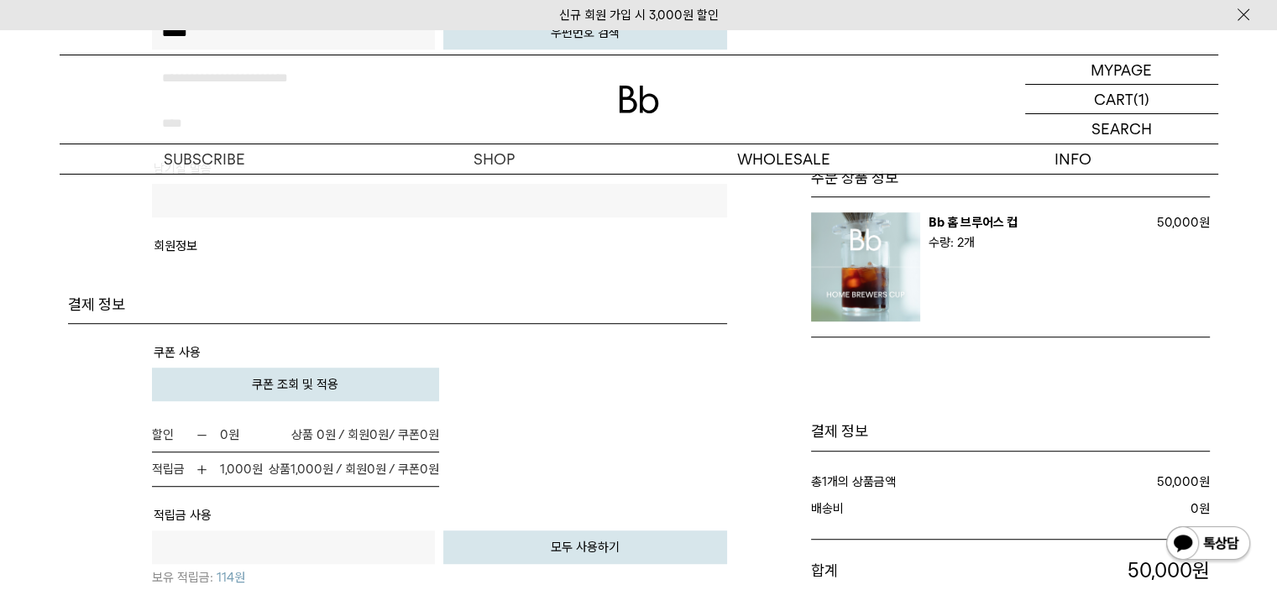
scroll to position [1231, 0]
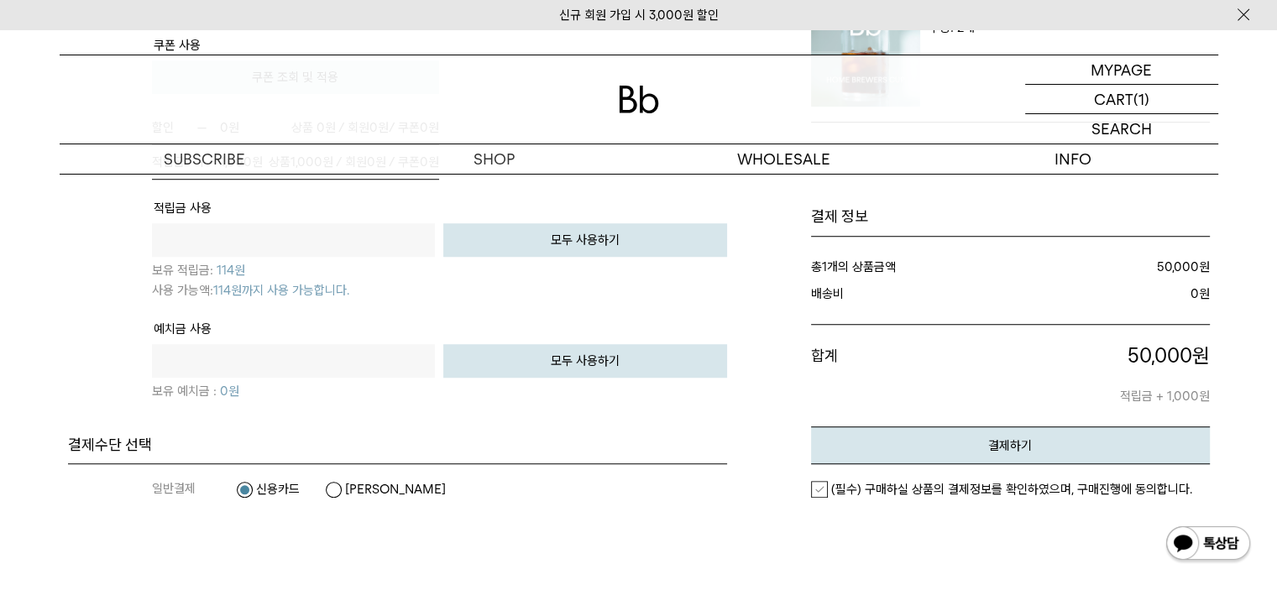
click at [811, 481] on label "(필수) 구매하실 상품의 결제정보를 확인하였으며, 구매진행에 동의합니다." at bounding box center [1001, 489] width 381 height 17
click at [947, 437] on button "결제하기" at bounding box center [1010, 446] width 399 height 38
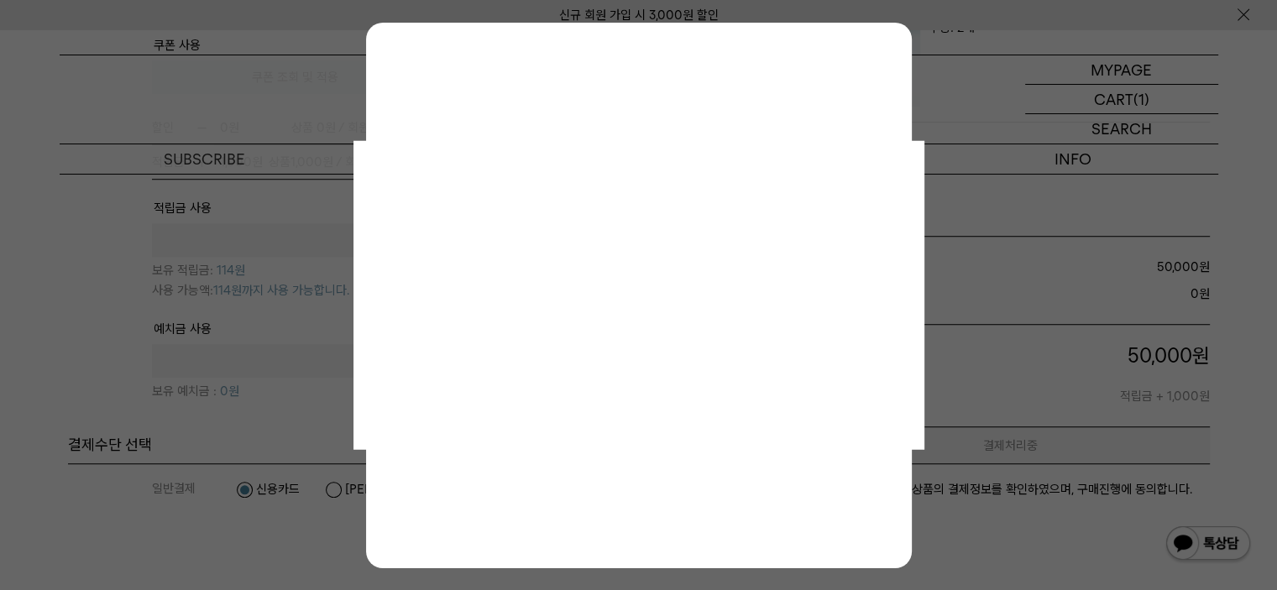
scroll to position [0, 0]
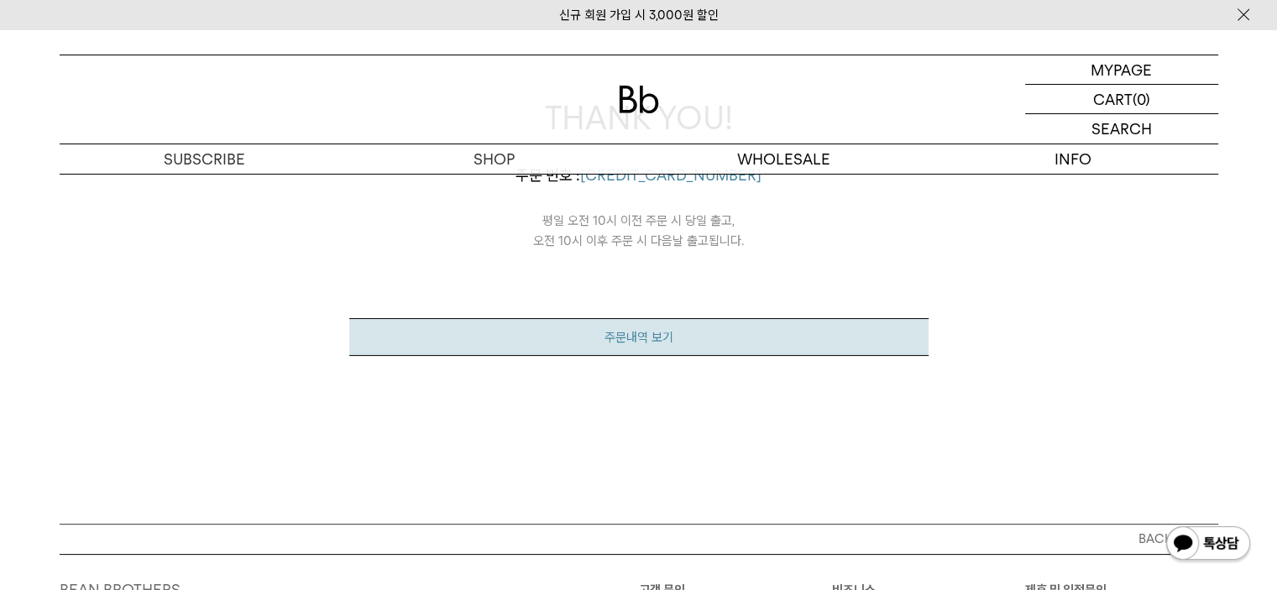
click at [666, 337] on link "주문내역 보기" at bounding box center [638, 337] width 579 height 38
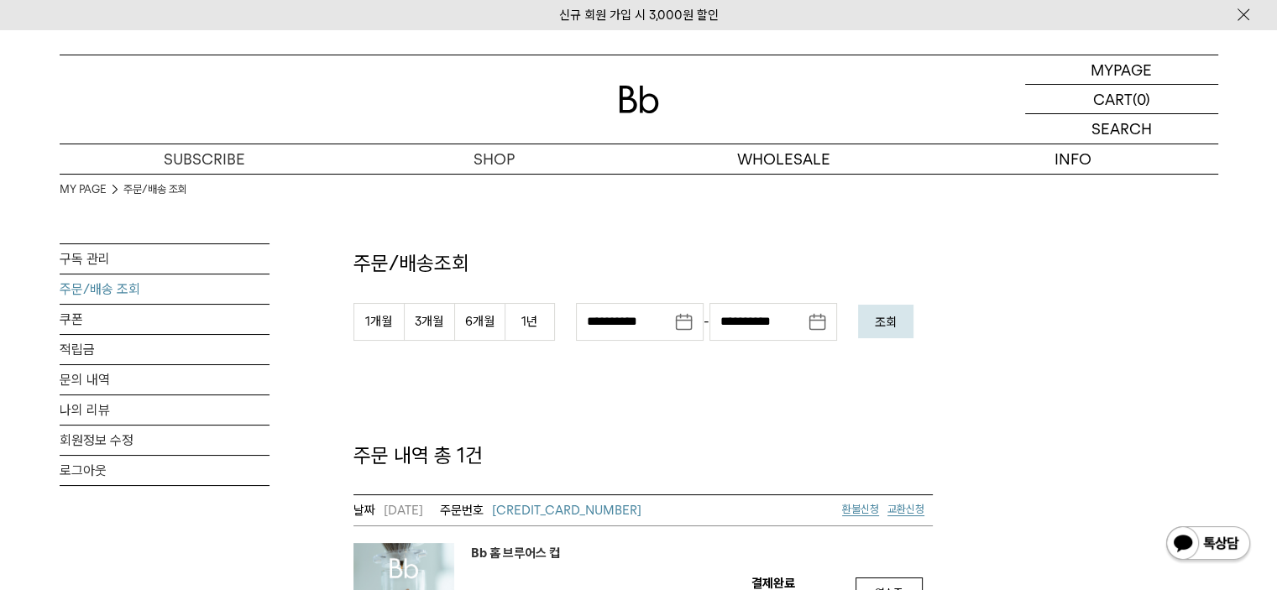
click at [1044, 381] on div "**********" at bounding box center [639, 418] width 1159 height 488
click at [890, 261] on p "주문/배송조회" at bounding box center [643, 263] width 579 height 29
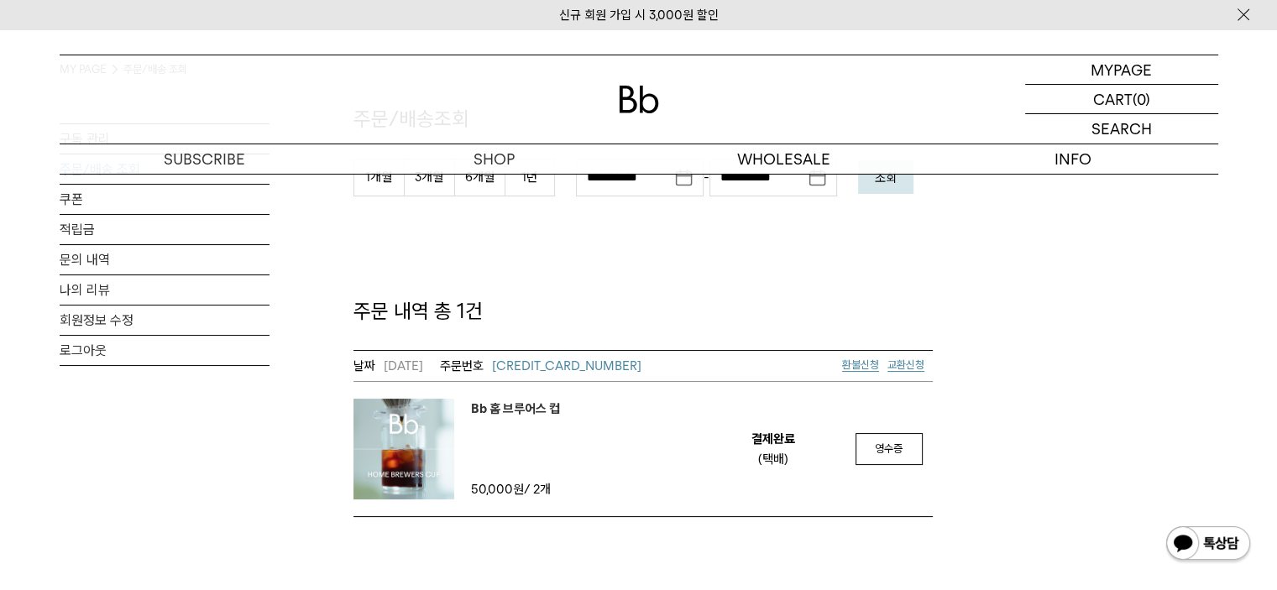
click at [1202, 230] on div "**********" at bounding box center [639, 273] width 1159 height 488
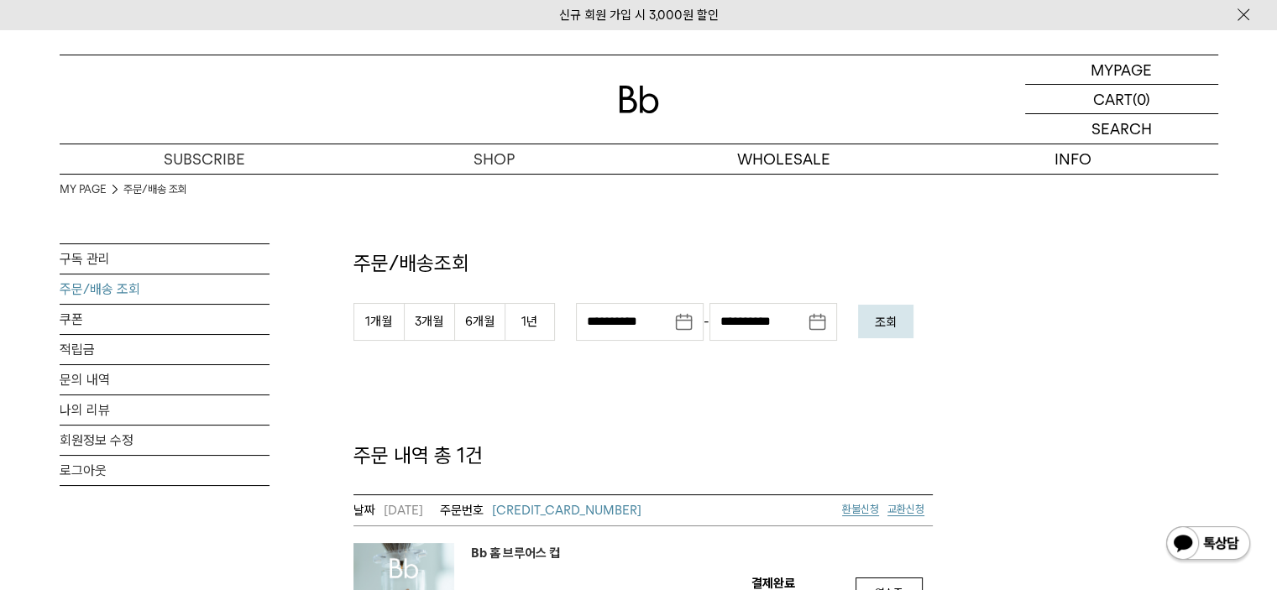
click at [1024, 249] on div "**********" at bounding box center [639, 418] width 1159 height 488
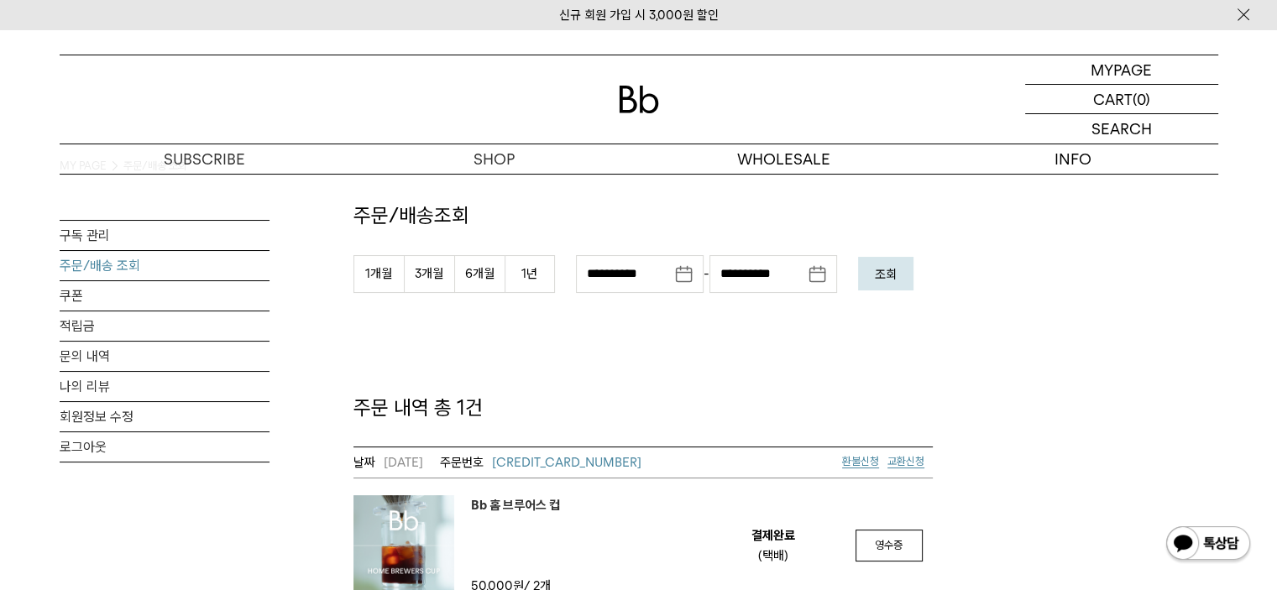
scroll to position [64, 0]
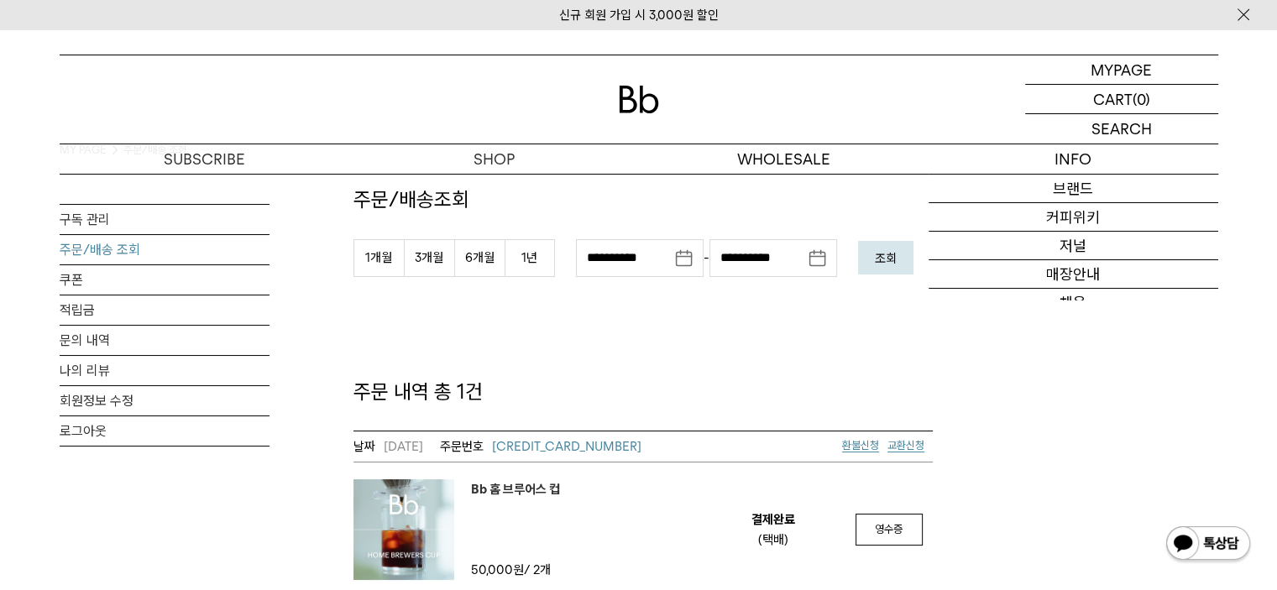
click at [882, 201] on p "주문/배송조회" at bounding box center [643, 200] width 579 height 29
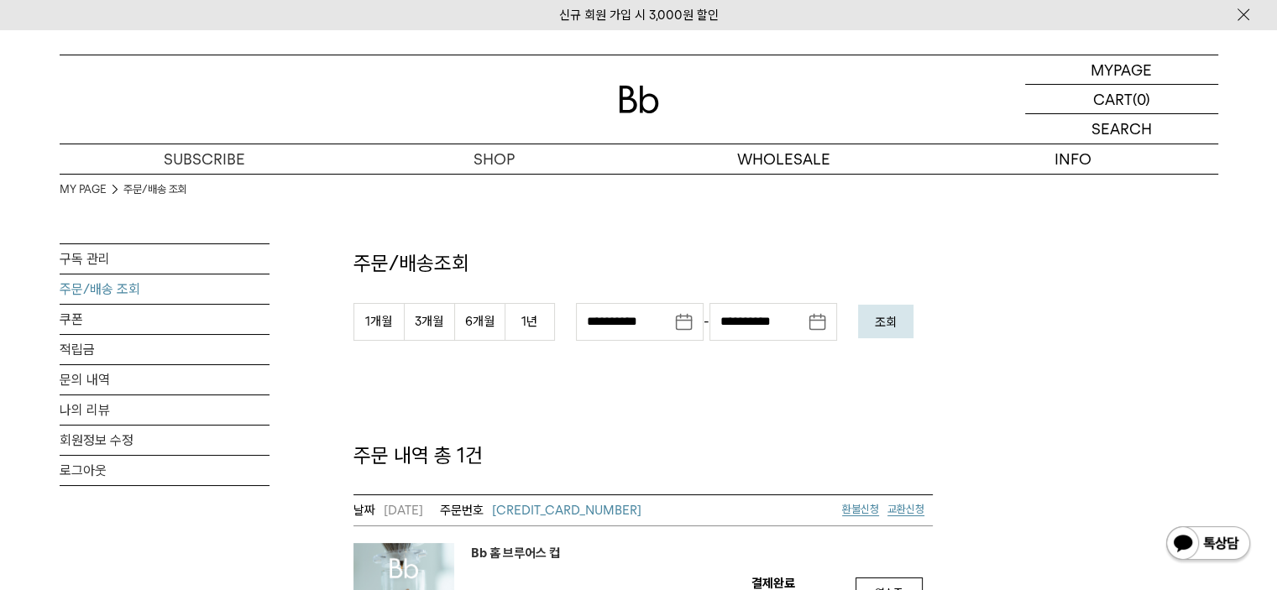
scroll to position [307, 0]
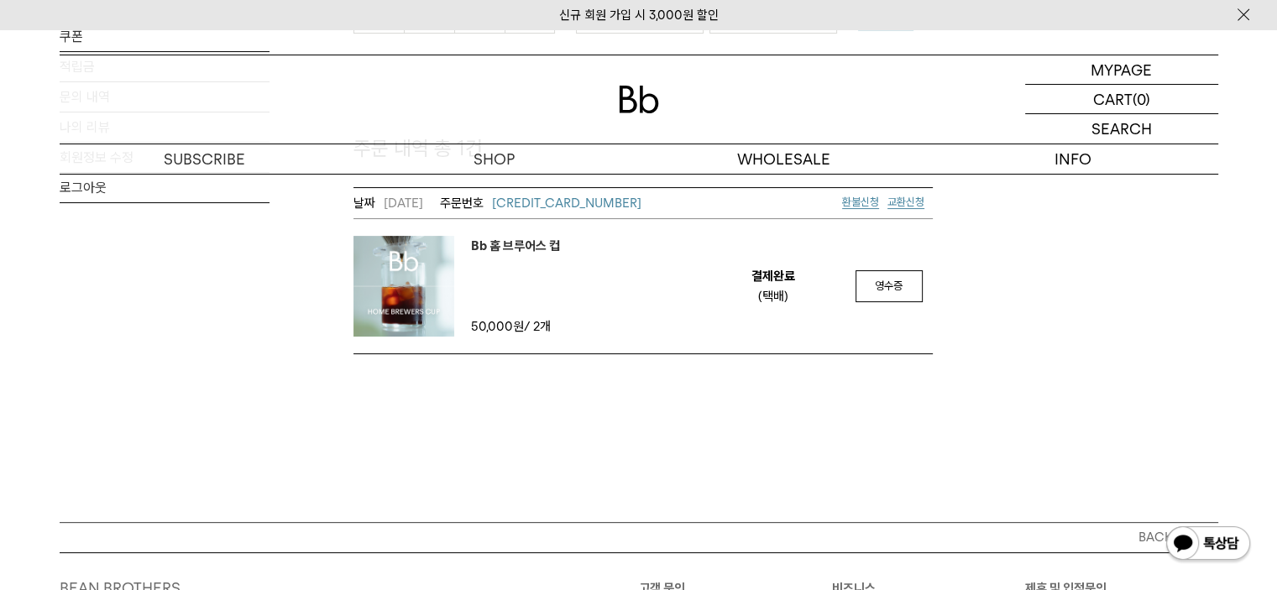
click at [490, 244] on em "Bb 홈 브루어스 컵" at bounding box center [515, 246] width 89 height 20
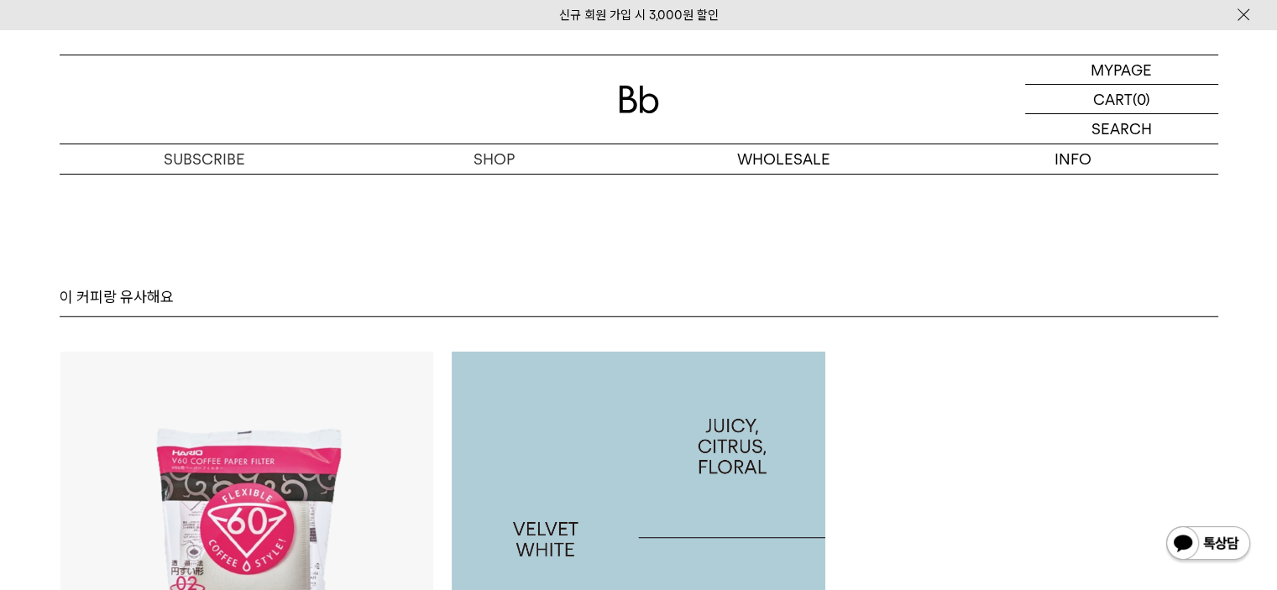
scroll to position [10794, 0]
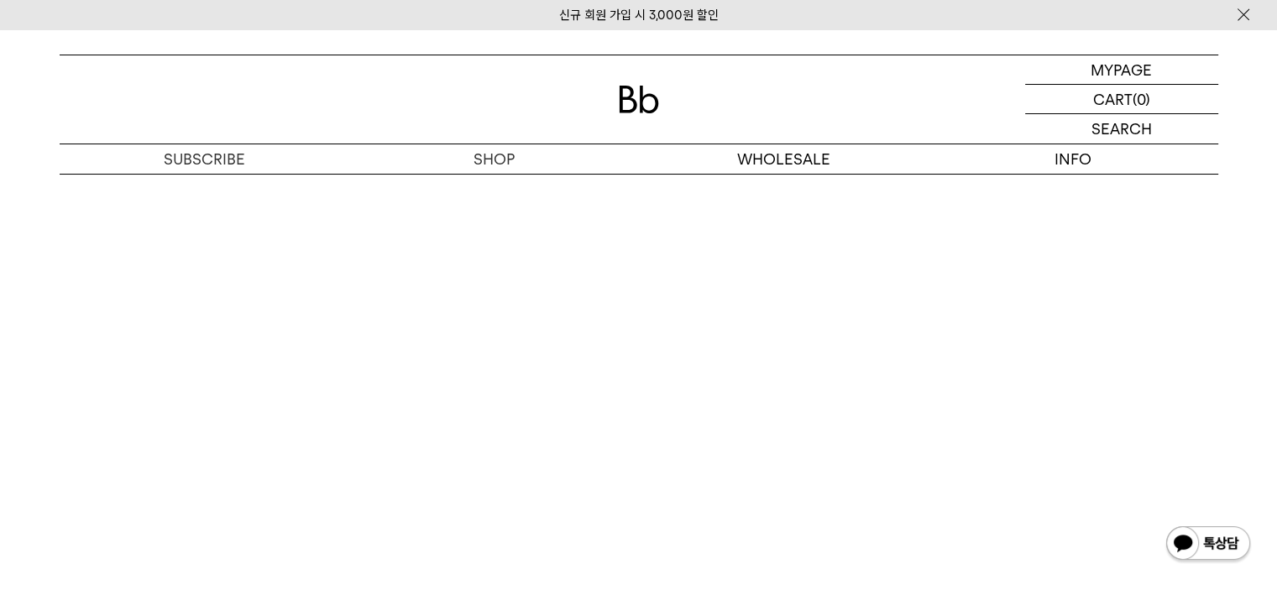
scroll to position [10480, 0]
